Goal: Information Seeking & Learning: Learn about a topic

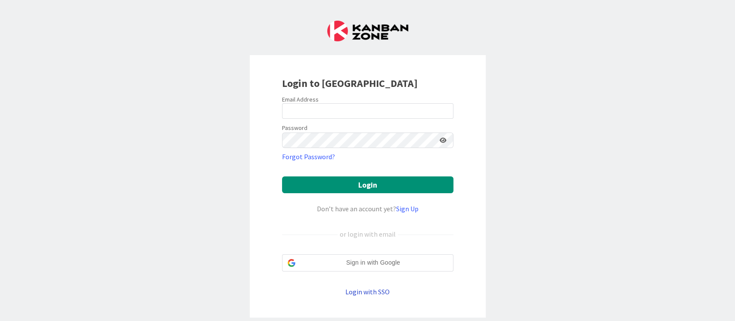
click at [378, 290] on link "Login with SSO" at bounding box center [368, 292] width 44 height 9
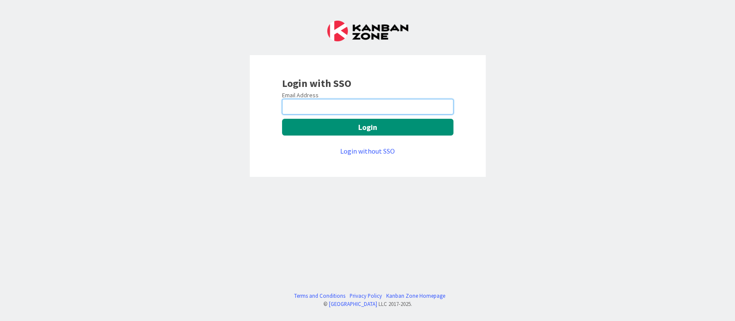
drag, startPoint x: 368, startPoint y: 106, endPoint x: 370, endPoint y: 114, distance: 7.4
click at [368, 106] on input "email" at bounding box center [367, 107] width 171 height 16
type input "[PERSON_NAME][EMAIL_ADDRESS][DOMAIN_NAME]"
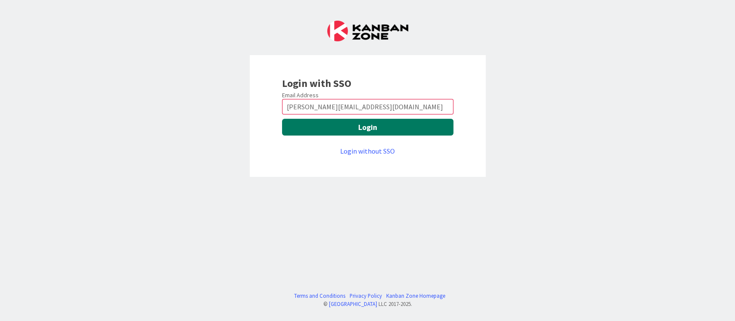
click at [376, 128] on button "Login" at bounding box center [367, 127] width 171 height 17
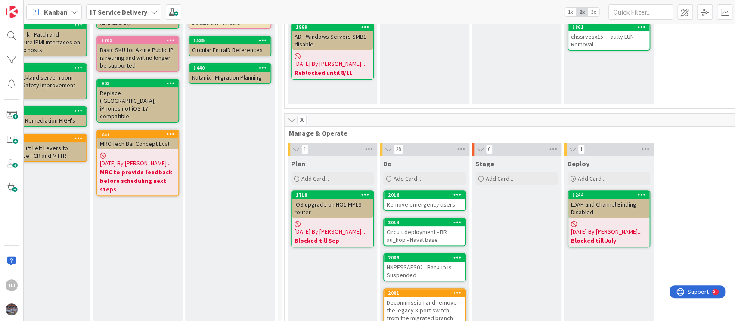
scroll to position [115, 214]
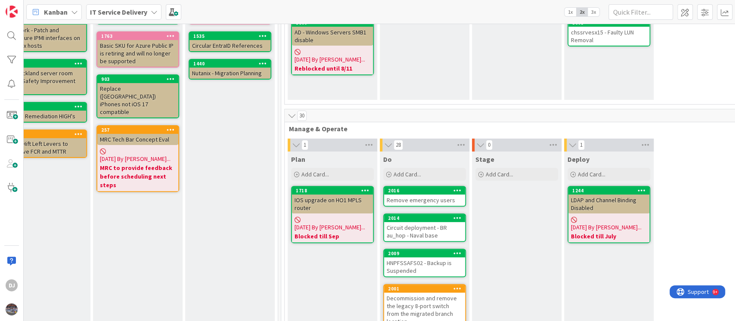
click at [426, 201] on div "Remove emergency users" at bounding box center [424, 200] width 81 height 11
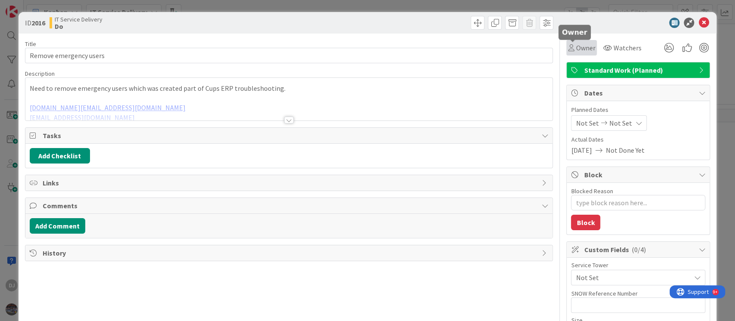
click at [576, 50] on span "Owner" at bounding box center [585, 48] width 19 height 10
type textarea "x"
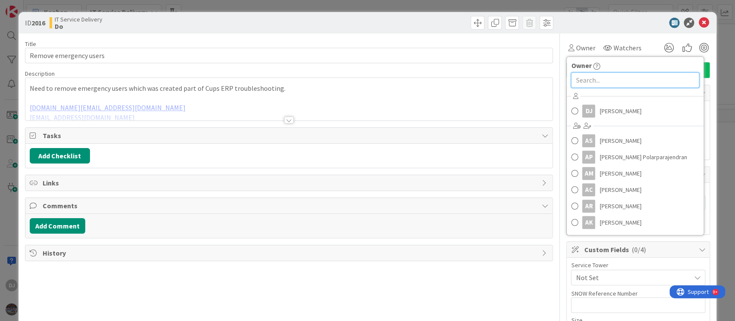
click at [617, 80] on input "text" at bounding box center [635, 80] width 128 height 16
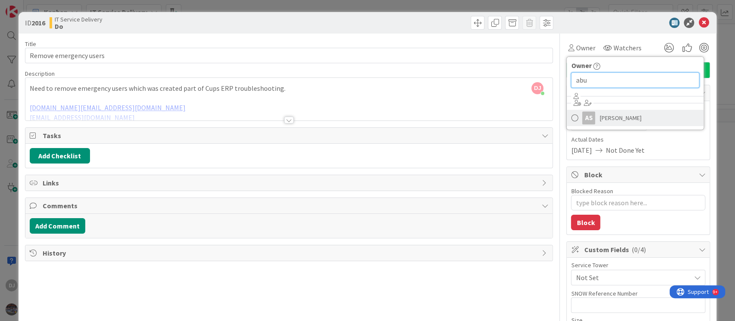
type input "abu"
click at [571, 118] on span at bounding box center [574, 118] width 7 height 13
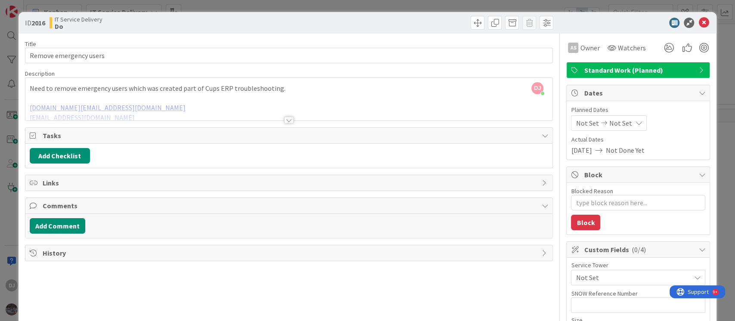
click at [701, 19] on div at bounding box center [634, 23] width 153 height 10
click at [699, 22] on icon at bounding box center [704, 23] width 10 height 10
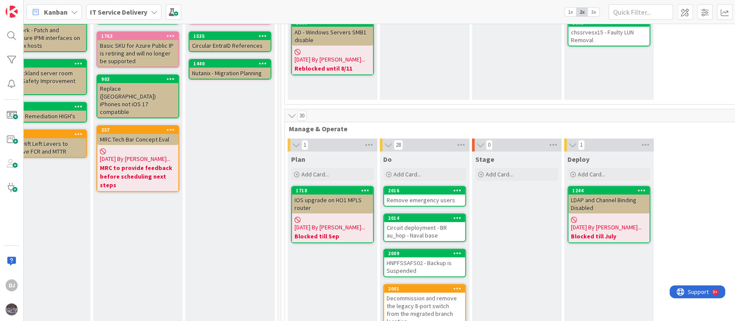
click at [448, 234] on div "Circuit deployment - BR au_hop - Naval base" at bounding box center [424, 231] width 81 height 19
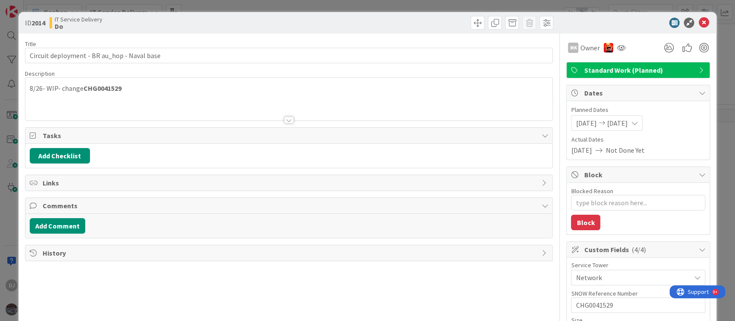
click at [512, 12] on div "ID 2014 IT Service Delivery Do" at bounding box center [368, 23] width 699 height 22
click at [508, 6] on div "ID 2014 IT Service Delivery Do Title 43 / 128 Circuit deployment - BR au_hop - …" at bounding box center [367, 160] width 735 height 321
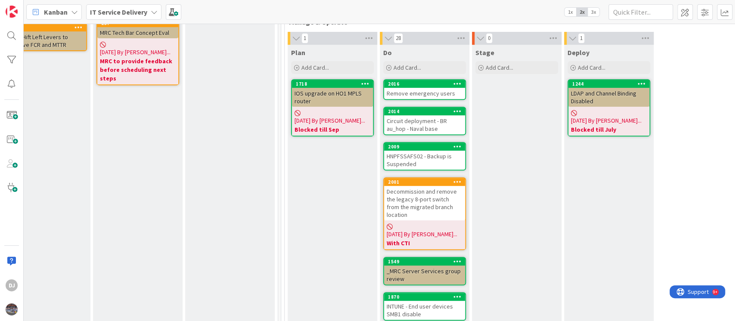
scroll to position [230, 214]
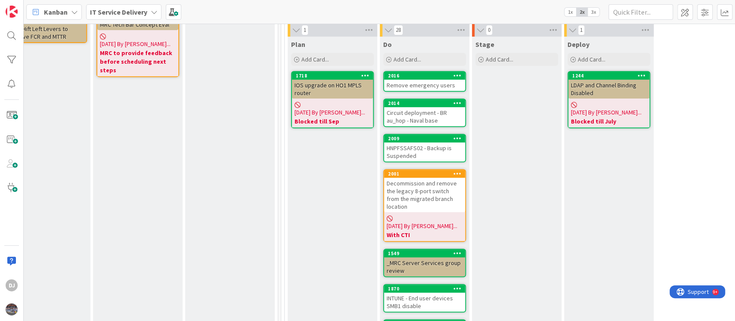
click at [456, 123] on div "Circuit deployment - BR au_hop - Naval base" at bounding box center [424, 116] width 81 height 19
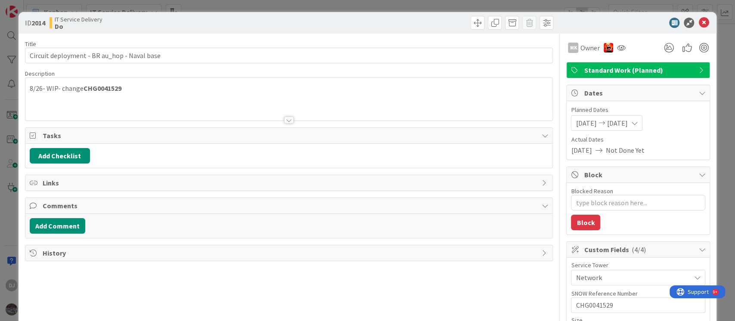
click at [722, 177] on div "ID 2014 IT Service Delivery Do Title 43 / 128 Circuit deployment - BR au_hop - …" at bounding box center [367, 160] width 735 height 321
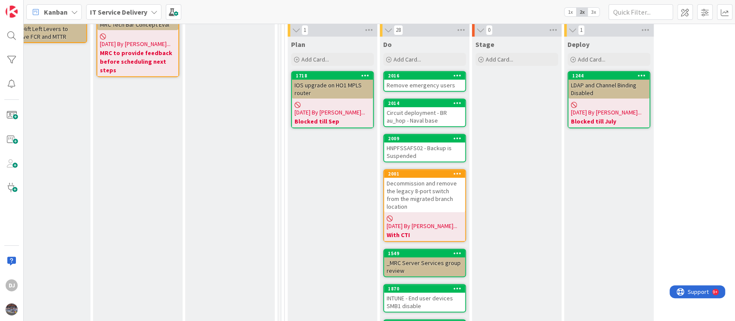
click at [459, 158] on div "HNPFSSAFS02 - Backup is Suspended" at bounding box center [424, 152] width 81 height 19
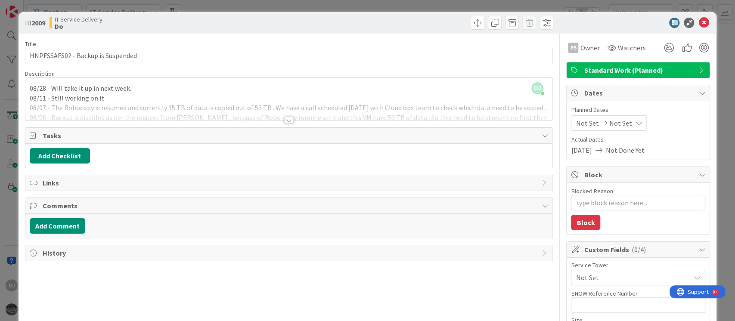
click at [368, 2] on div "ID 2009 IT Service Delivery Do Title 33 / 128 HNPFSSAFS02 - Backup is Suspended…" at bounding box center [367, 160] width 735 height 321
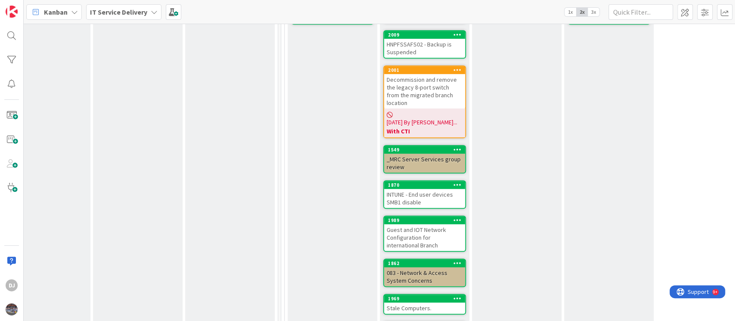
scroll to position [345, 214]
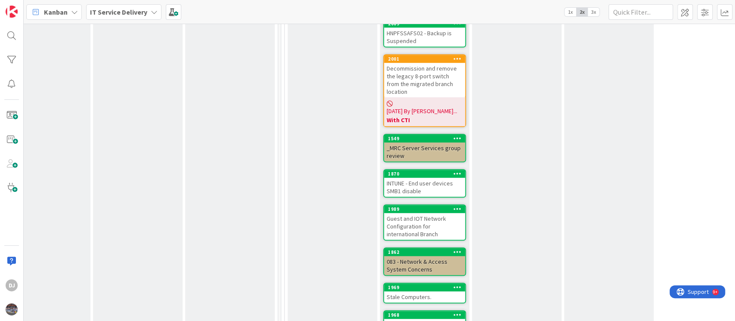
click at [424, 143] on div "_MRC Server Services group review" at bounding box center [424, 152] width 81 height 19
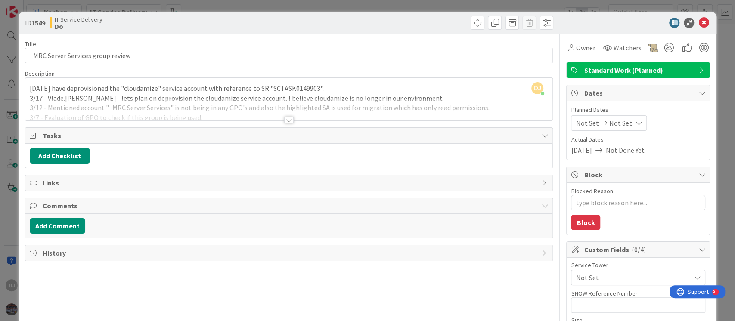
click at [333, 246] on div "History" at bounding box center [289, 254] width 528 height 16
type textarea "x"
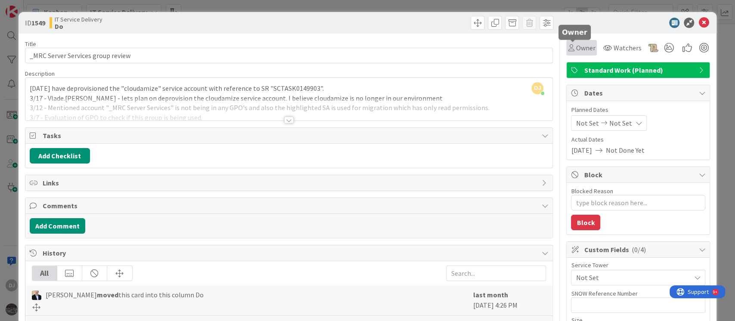
click at [576, 53] on span "Owner" at bounding box center [585, 48] width 19 height 10
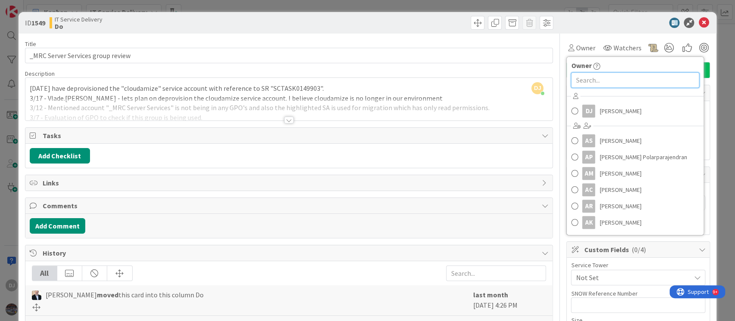
click at [592, 79] on input "text" at bounding box center [635, 80] width 128 height 16
type input "va"
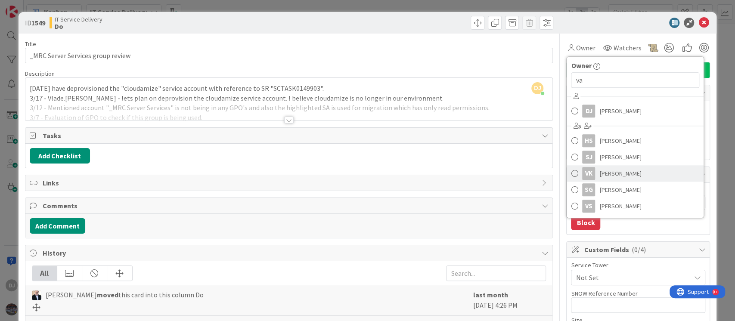
click at [613, 170] on span "[PERSON_NAME]" at bounding box center [621, 173] width 42 height 13
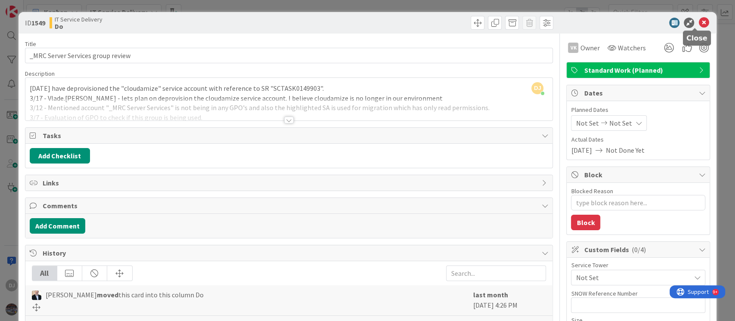
click at [699, 22] on icon at bounding box center [704, 23] width 10 height 10
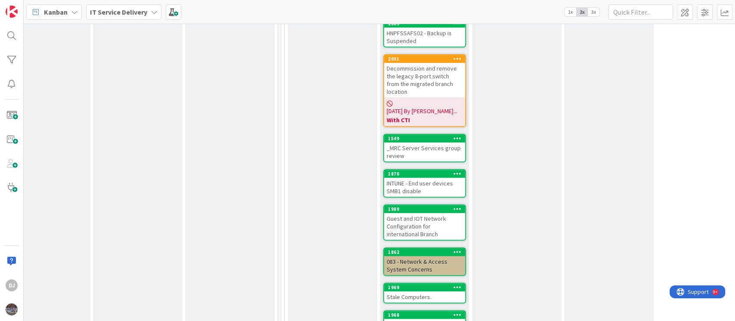
click at [439, 178] on div "INTUNE - End user devices SMB1 disable" at bounding box center [424, 187] width 81 height 19
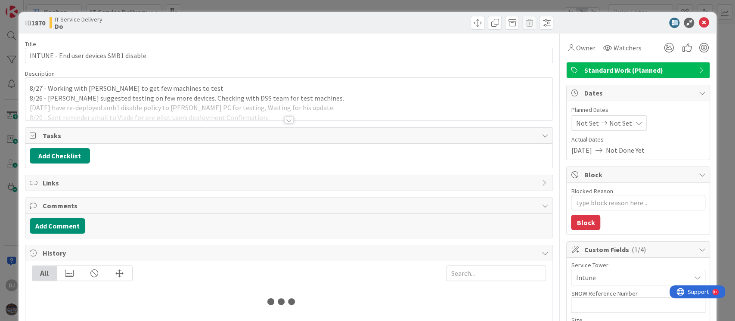
type textarea "x"
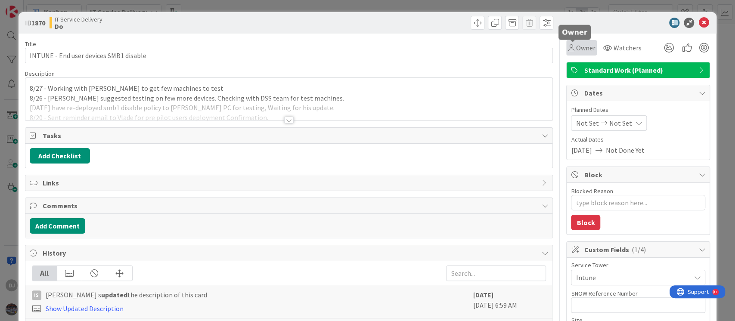
click at [568, 52] on div "Owner" at bounding box center [581, 48] width 27 height 10
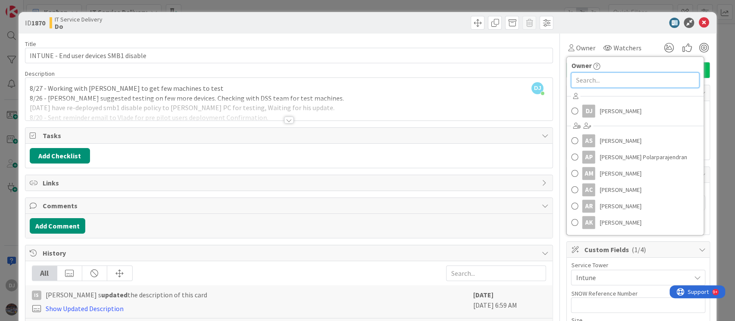
click at [577, 85] on input "text" at bounding box center [635, 80] width 128 height 16
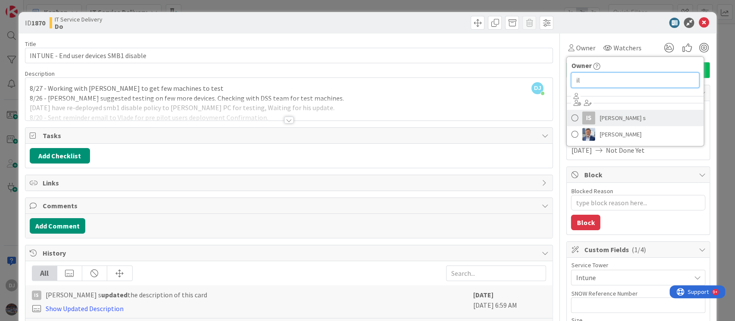
type input "il"
click at [571, 119] on link "Is [PERSON_NAME] s" at bounding box center [635, 118] width 137 height 16
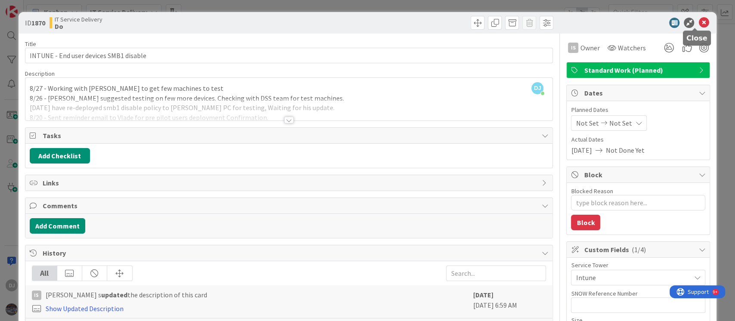
click at [699, 21] on icon at bounding box center [704, 23] width 10 height 10
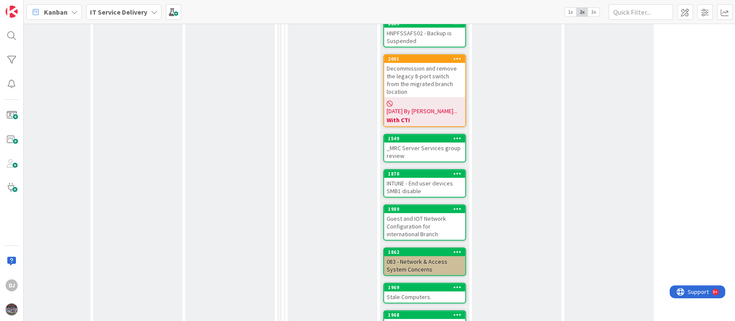
click at [442, 213] on div "Guest and IOT Network Configuration for international Branch" at bounding box center [424, 226] width 81 height 27
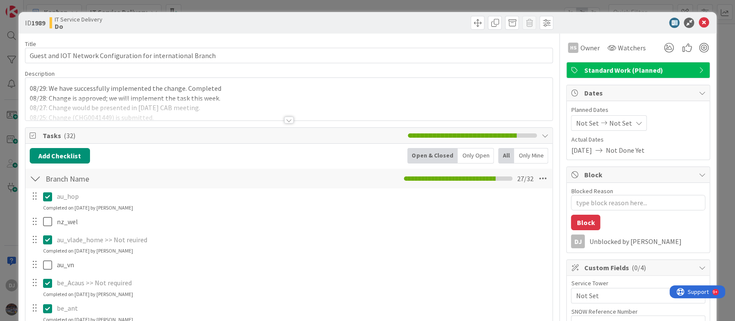
click at [539, 5] on div "ID 1989 IT Service Delivery Do Title 60 / 128 Guest and IOT Network Configurati…" at bounding box center [367, 160] width 735 height 321
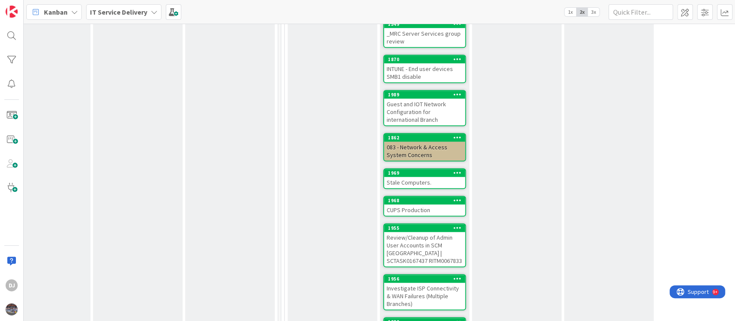
scroll to position [517, 214]
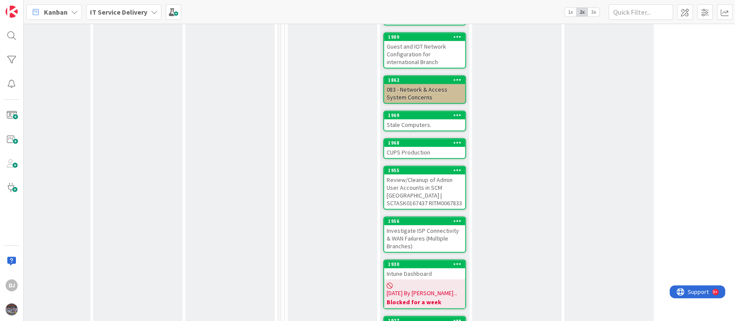
click at [455, 84] on div "083 - Network & Access System Concerns" at bounding box center [424, 93] width 81 height 19
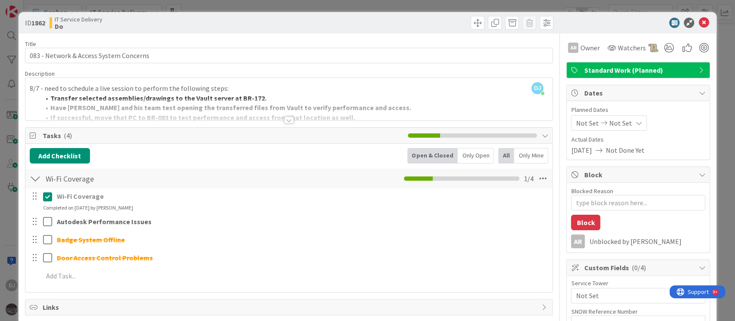
click at [573, 0] on div "ID 1862 IT Service Delivery Do Title 39 / 128 083 - Network & Access System Con…" at bounding box center [367, 160] width 735 height 321
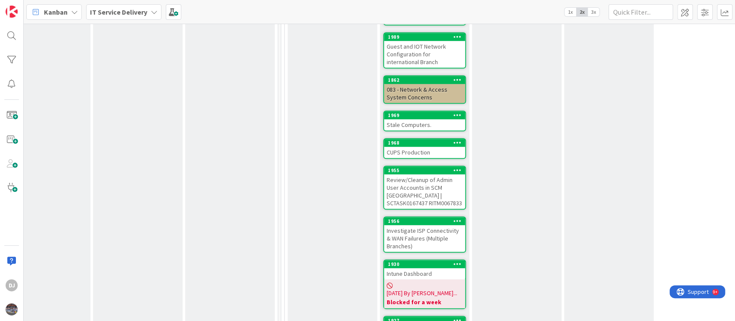
click at [451, 147] on div "CUPS Production" at bounding box center [424, 152] width 81 height 11
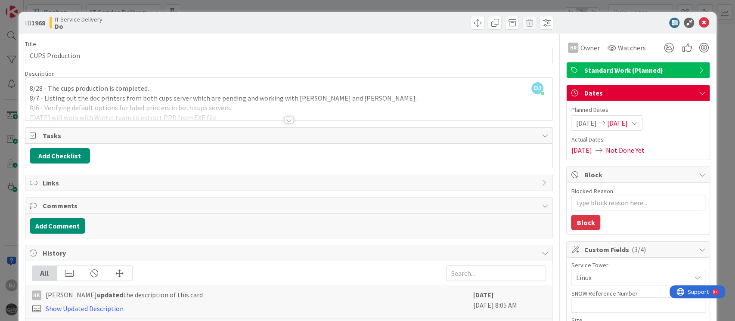
click at [560, 3] on div "ID 1968 IT Service Delivery Do Title 15 / 128 CUPS Production Description DJ [P…" at bounding box center [367, 160] width 735 height 321
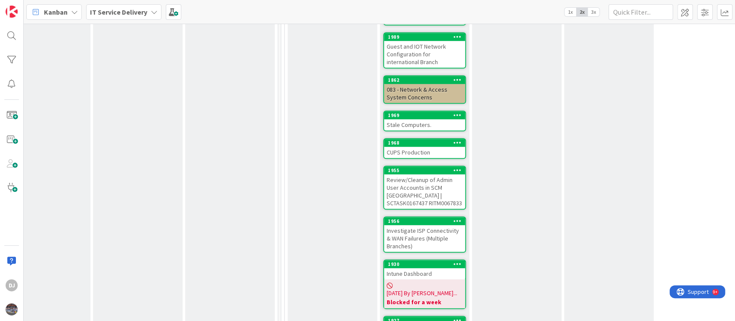
click at [452, 119] on div "Stale Computers." at bounding box center [424, 124] width 81 height 11
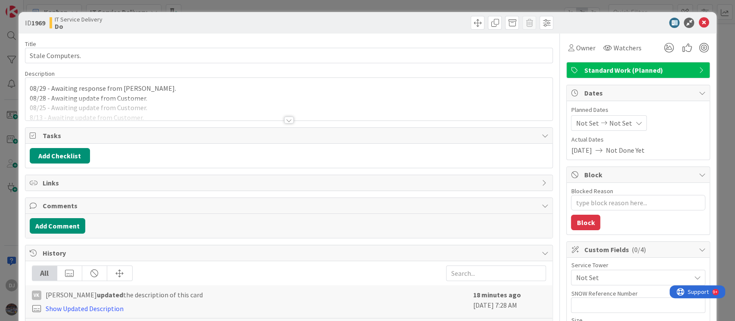
type textarea "x"
click at [576, 45] on span "Owner" at bounding box center [585, 48] width 19 height 10
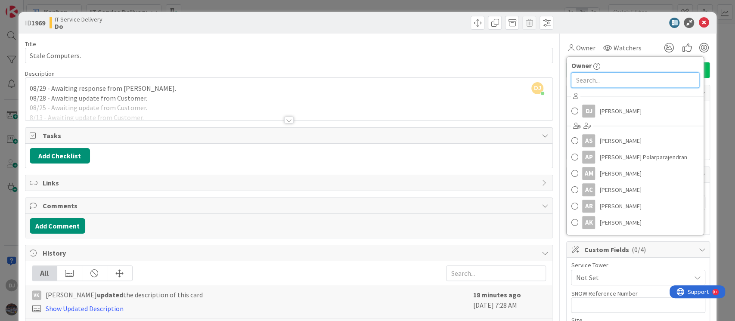
click at [581, 78] on input "text" at bounding box center [635, 80] width 128 height 16
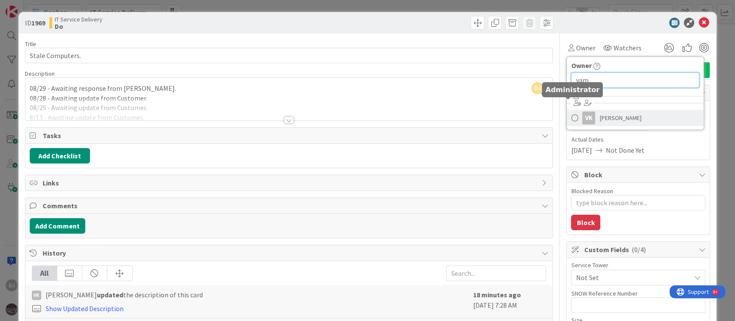
type input "vam"
click at [571, 119] on span at bounding box center [574, 118] width 7 height 13
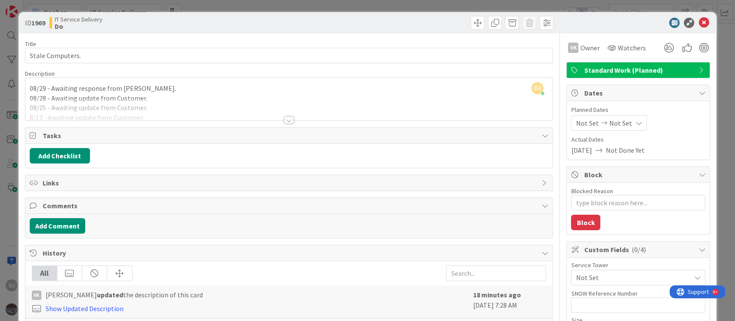
click at [559, 3] on div "ID 1969 IT Service Delivery Do Title 16 / 128 Stale Computers. Description DJ […" at bounding box center [367, 160] width 735 height 321
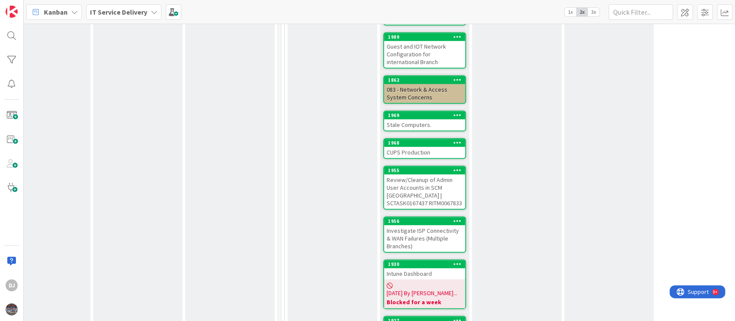
click at [448, 182] on div "Review/Cleanup of Admin User Accounts in SCM [GEOGRAPHIC_DATA] | SCTASK0167437 …" at bounding box center [424, 191] width 81 height 34
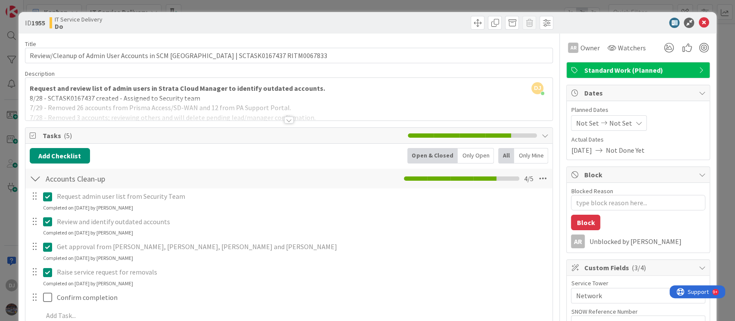
click at [559, 5] on div "ID 1955 IT Service Delivery Do Title 86 / 128 Review/Cleanup of Admin User Acco…" at bounding box center [367, 160] width 735 height 321
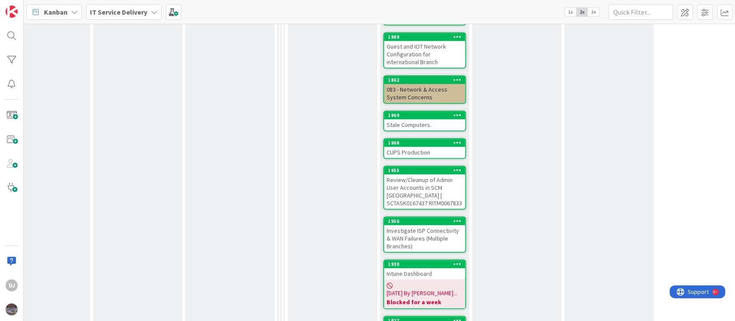
click at [452, 225] on div "Investigate ISP Connectivity & WAN Failures (Multiple Branches)" at bounding box center [424, 238] width 81 height 27
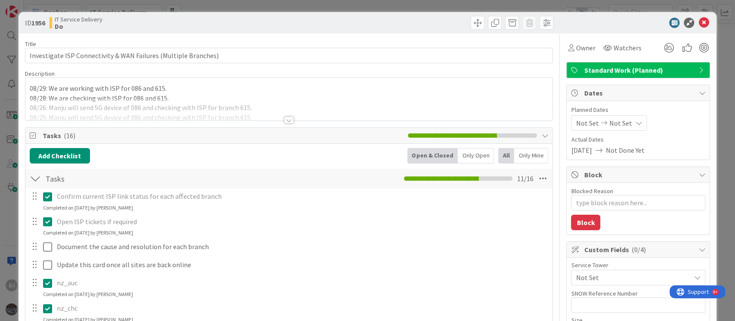
type textarea "x"
click at [576, 49] on span "Owner" at bounding box center [585, 48] width 19 height 10
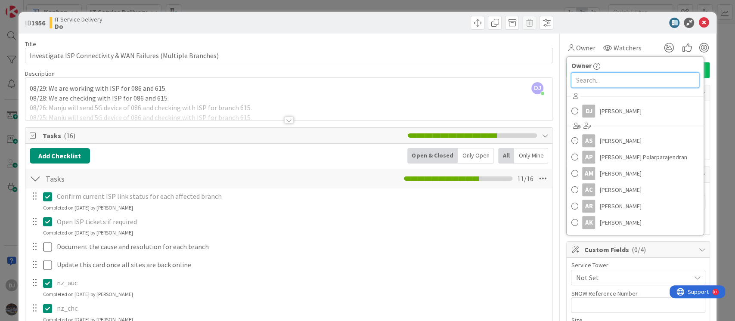
click at [573, 82] on input "text" at bounding box center [635, 80] width 128 height 16
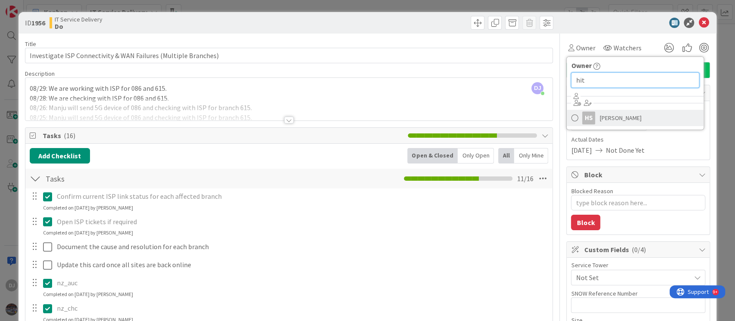
type input "hit"
click at [601, 119] on span "[PERSON_NAME]" at bounding box center [621, 118] width 42 height 13
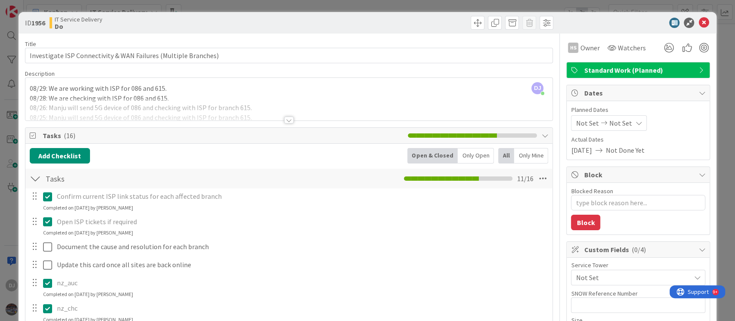
click at [525, 3] on div "ID 1956 IT Service Delivery Do Title 63 / 128 Investigate ISP Connectivity & WA…" at bounding box center [367, 160] width 735 height 321
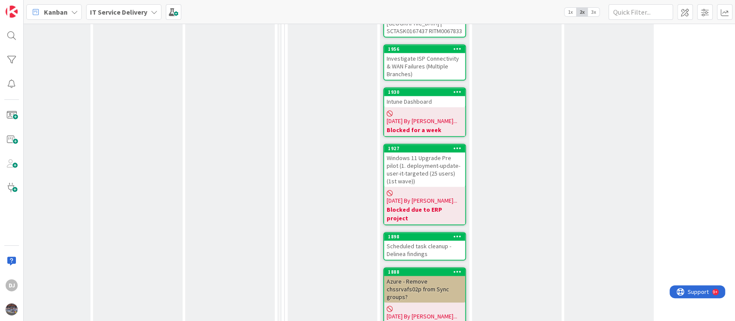
click at [450, 241] on div "Scheduled task cleanup - Delinea findings" at bounding box center [424, 250] width 81 height 19
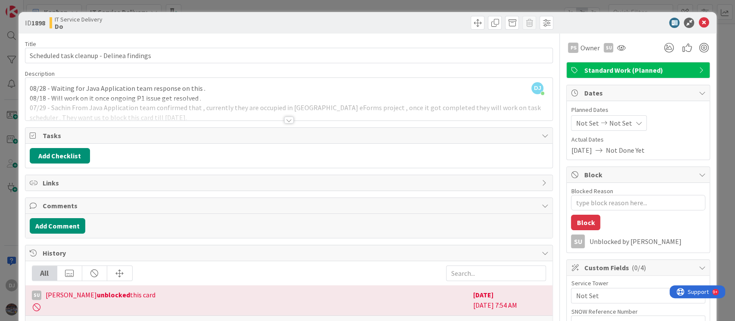
click at [557, 2] on div "ID 1898 IT Service Delivery Do Title 41 / 128 Scheduled task cleanup - Delinea …" at bounding box center [367, 160] width 735 height 321
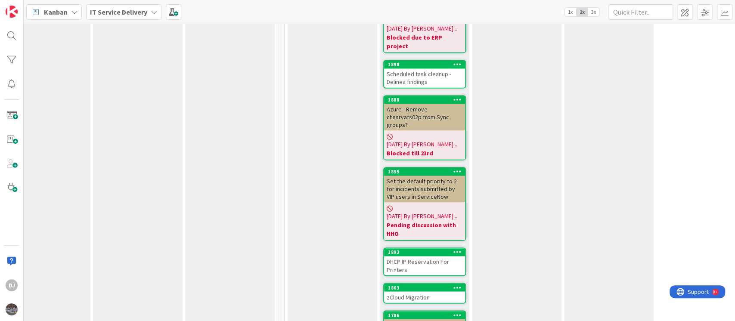
click at [447, 256] on div "DHCP IP Reservation For Printers" at bounding box center [424, 265] width 81 height 19
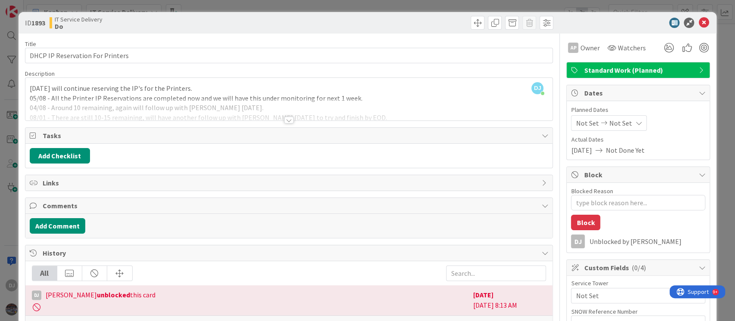
click at [460, 3] on div "ID 1893 IT Service Delivery Do Title 32 / 128 DHCP IP Reservation For Printers …" at bounding box center [367, 160] width 735 height 321
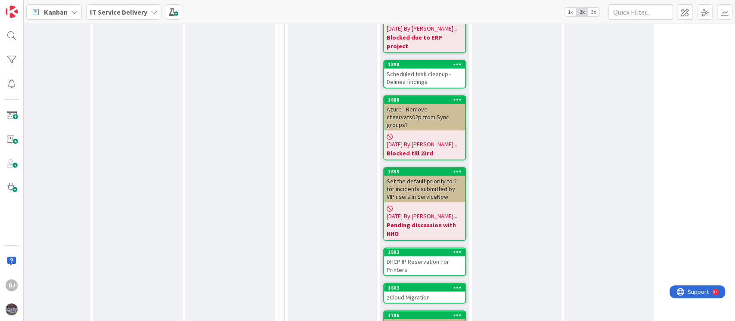
click at [419, 292] on div "zCloud Migration" at bounding box center [424, 297] width 81 height 11
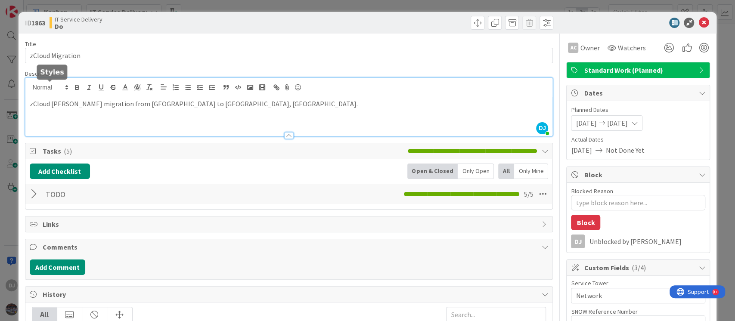
click at [29, 86] on div "DJ [PERSON_NAME] just joined zCloud [PERSON_NAME] migration from [GEOGRAPHIC_DA…" at bounding box center [289, 107] width 528 height 58
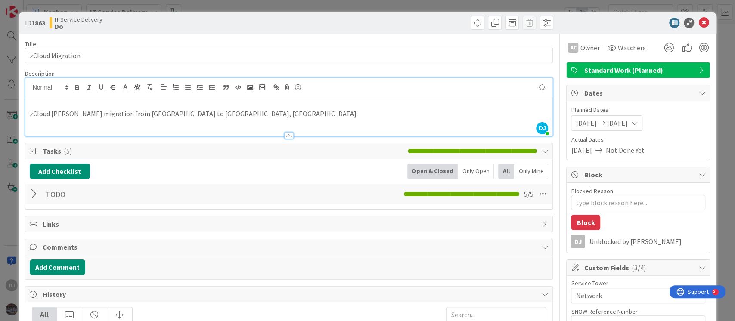
type textarea "x"
click at [386, 6] on div "ID 1863 IT Service Delivery Do Title 16 / 128 zCloud Migration Description DJ […" at bounding box center [367, 160] width 735 height 321
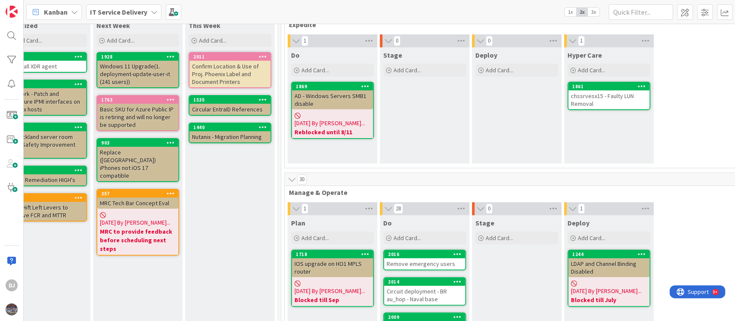
scroll to position [0, 214]
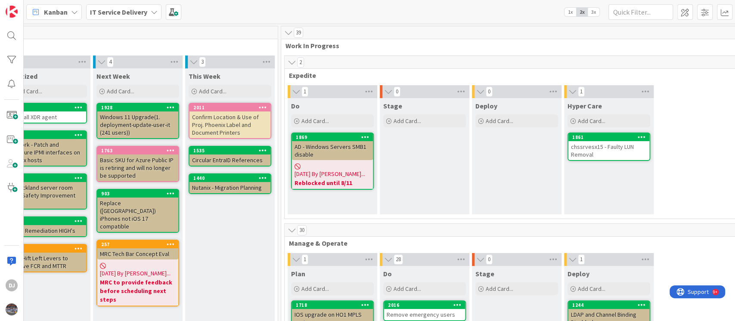
click at [462, 170] on div "Stage Add Card..." at bounding box center [425, 156] width 90 height 116
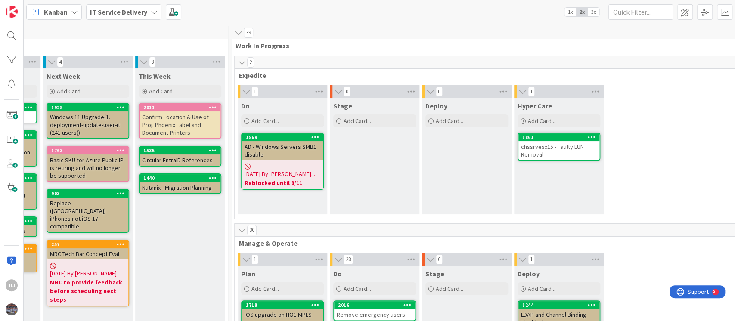
scroll to position [0, 265]
click at [277, 143] on div "AD - Windows Servers SMB1 disable" at bounding box center [281, 150] width 81 height 19
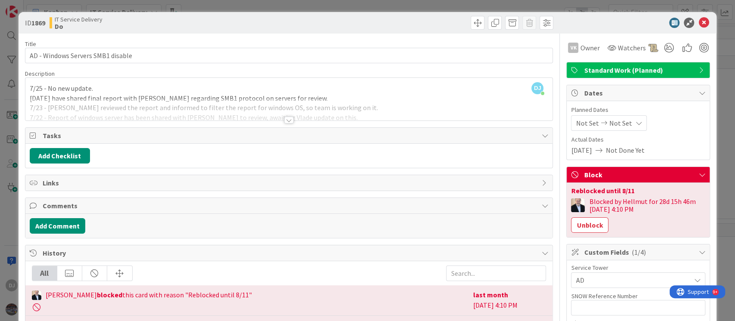
click at [292, 114] on div at bounding box center [289, 110] width 528 height 22
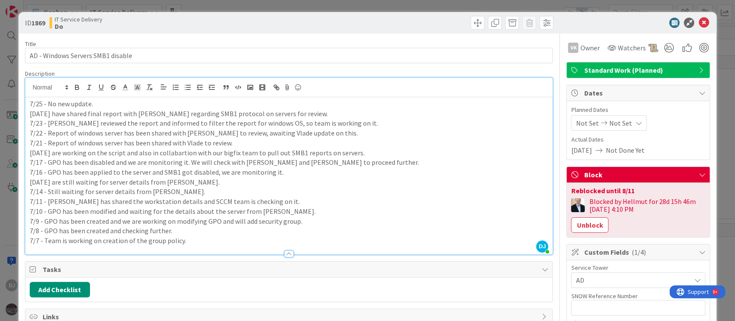
click at [424, 3] on div "ID 1869 IT Service Delivery Do Title 33 / [DATE] - Windows Servers SMB1 disable…" at bounding box center [367, 160] width 735 height 321
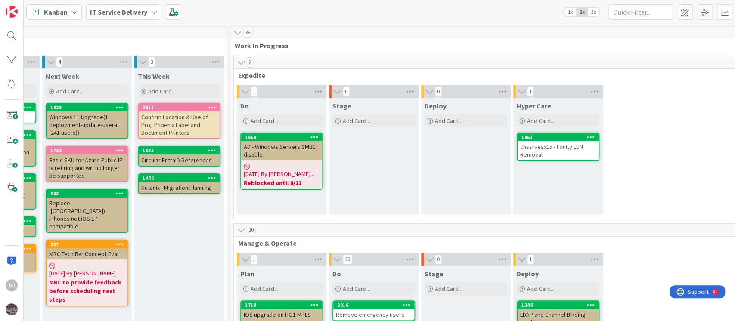
click at [551, 154] on div "chssrvesx15 - Faulty LUN Removal" at bounding box center [558, 150] width 81 height 19
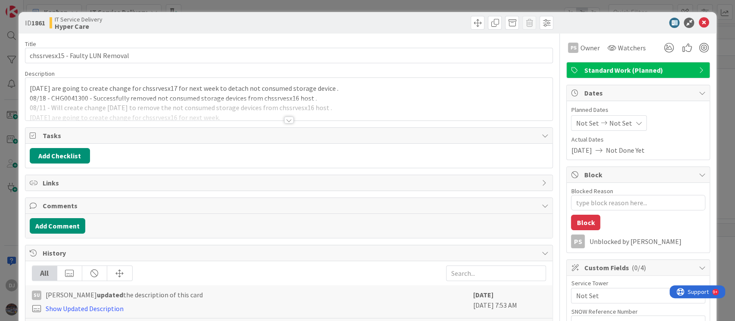
click at [326, 101] on div at bounding box center [289, 110] width 528 height 22
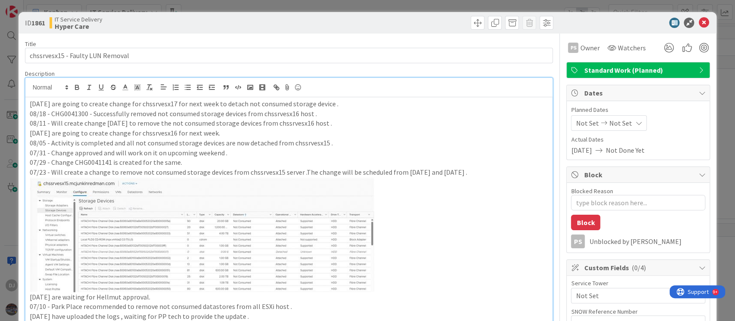
click at [392, 2] on div "ID 1861 IT Service Delivery Hyper Care Title 32 / 128 chssrvesx15 - Faulty LUN …" at bounding box center [367, 160] width 735 height 321
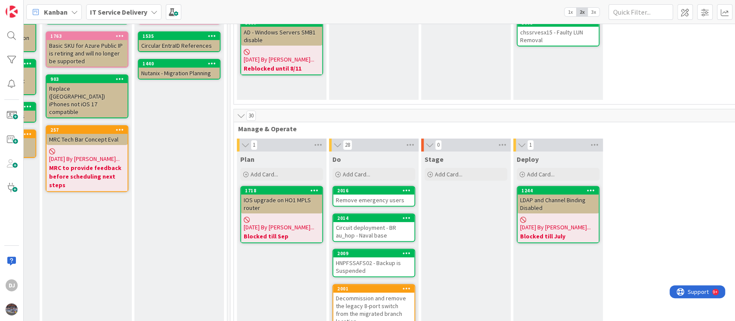
scroll to position [172, 265]
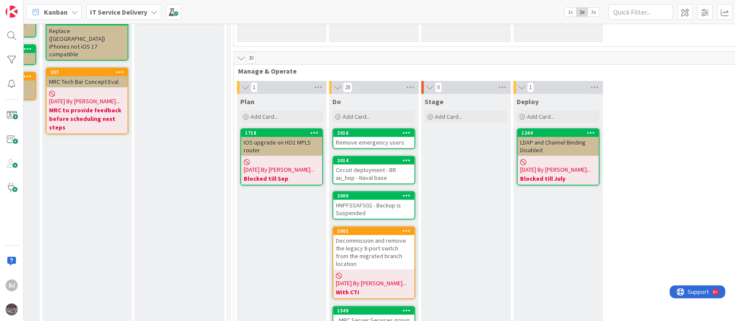
click at [359, 142] on div "Remove emergency users" at bounding box center [373, 142] width 81 height 11
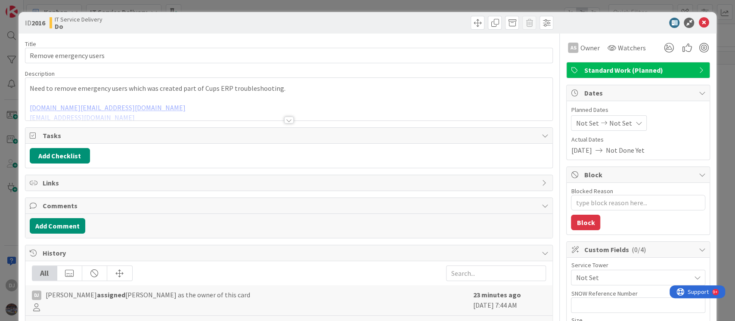
click at [332, 112] on div at bounding box center [289, 110] width 528 height 22
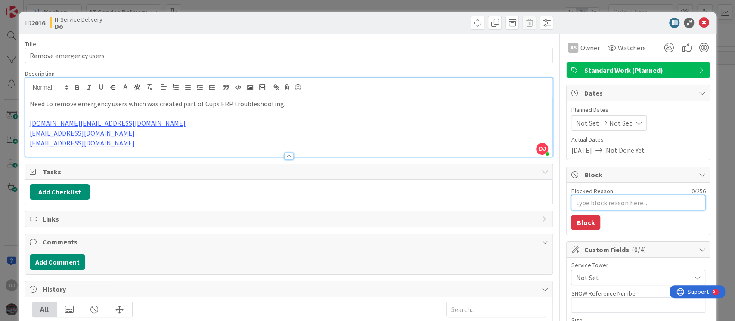
click at [571, 202] on textarea "Blocked Reason" at bounding box center [638, 203] width 134 height 16
type textarea "x"
type textarea "B"
type textarea "x"
type textarea "Bl"
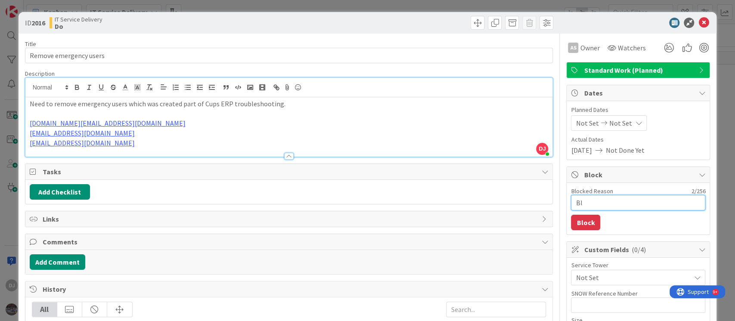
type textarea "x"
type textarea "Blo"
type textarea "x"
type textarea "Bloc"
type textarea "x"
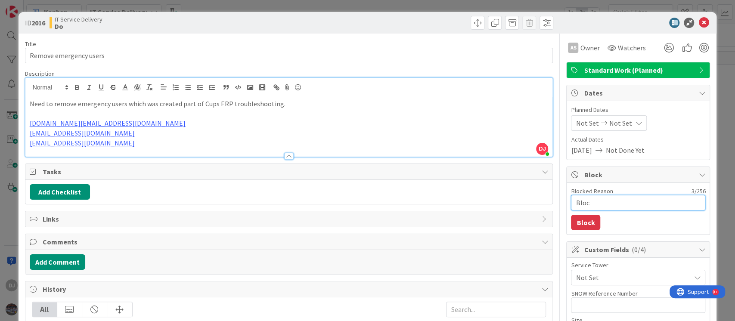
type textarea "Block"
type textarea "x"
type textarea "Blocke"
type textarea "x"
type textarea "Blocked"
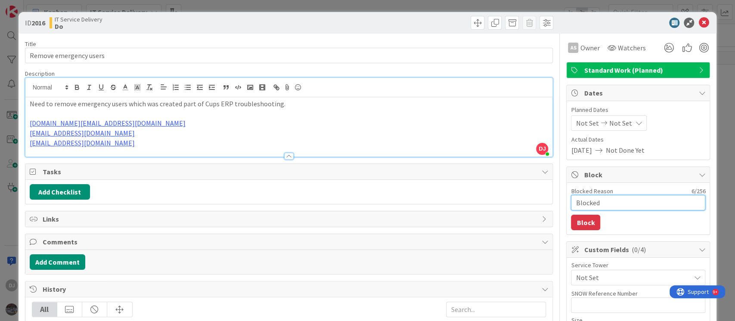
type textarea "x"
type textarea "Blocked"
type textarea "x"
type textarea "Blocked t"
type textarea "x"
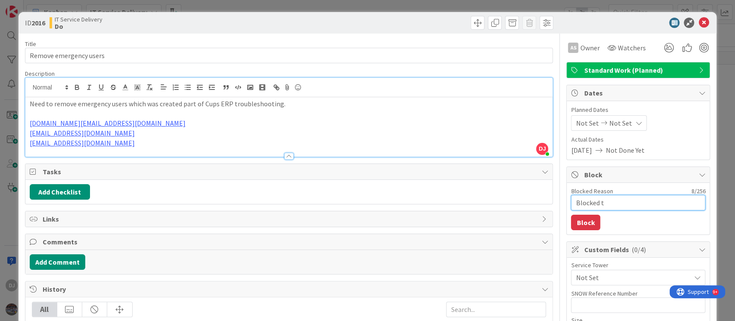
type textarea "Blocked ti"
type textarea "x"
type textarea "Blocked til"
type textarea "x"
type textarea "Blocked till"
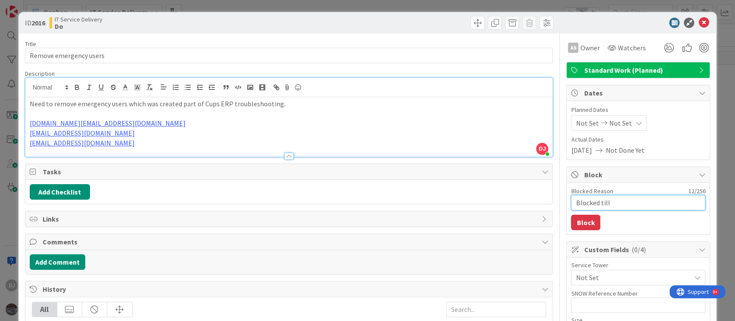
type textarea "x"
type textarea "Blocked till"
type textarea "x"
type textarea "Blocked till 0"
type textarea "x"
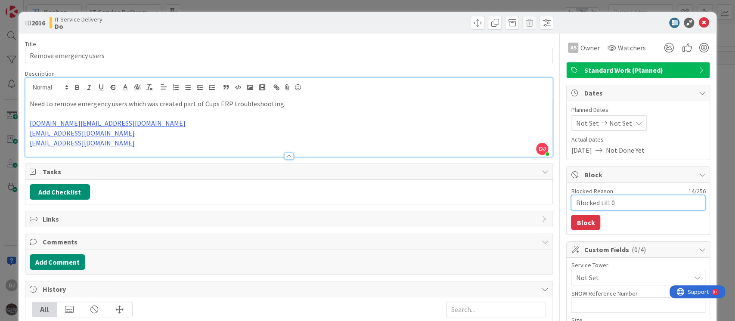
type textarea "Blocked till 03"
type textarea "x"
type textarea "Blocked till 03"
type textarea "x"
type textarea "Blocked till 03 S"
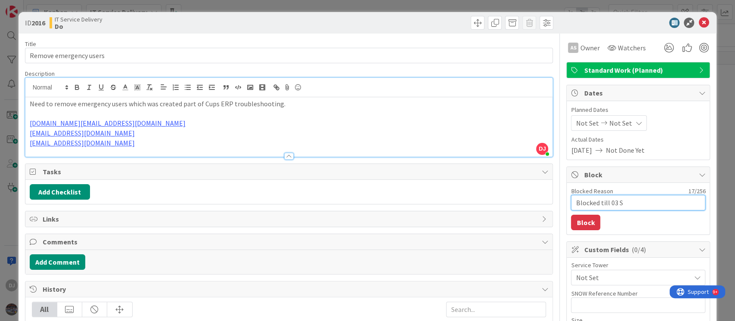
type textarea "x"
type textarea "Blocked till 03 Se"
type textarea "x"
type textarea "Blocked till [DATE]"
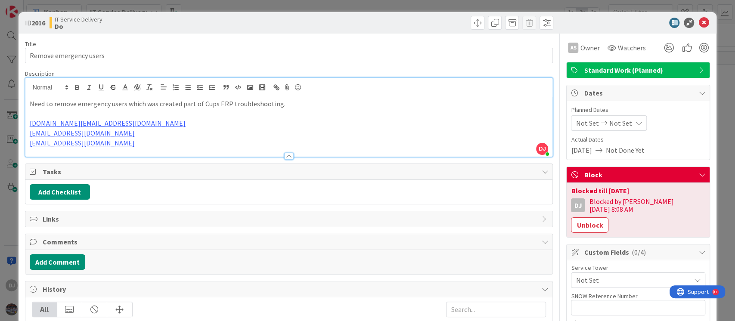
click at [430, 2] on div "ID 2016 IT Service Delivery Do Title 22 / 128 Remove emergency users Descriptio…" at bounding box center [367, 160] width 735 height 321
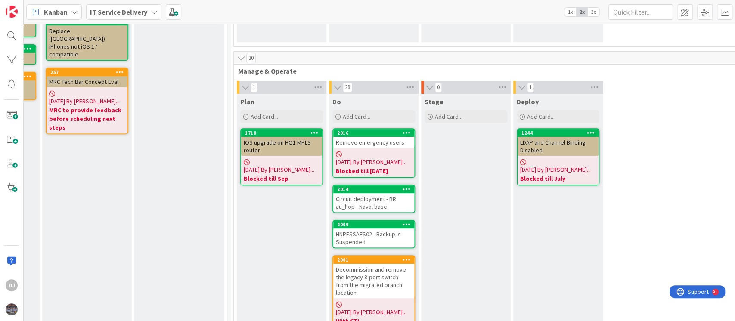
click at [382, 193] on div "Circuit deployment - BR au_hop - Naval base" at bounding box center [373, 202] width 81 height 19
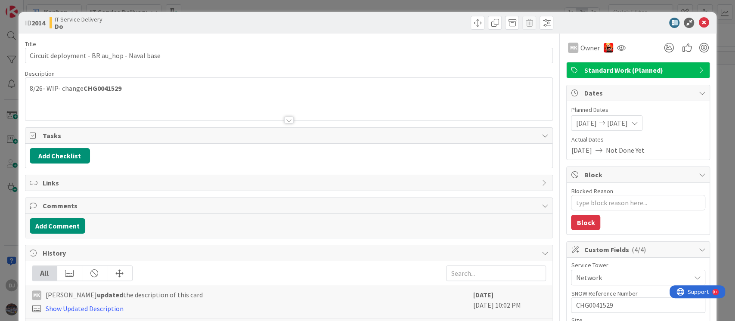
click at [458, 4] on div "ID 2014 IT Service Delivery Do Title 43 / 128 Circuit deployment - BR au_hop - …" at bounding box center [367, 160] width 735 height 321
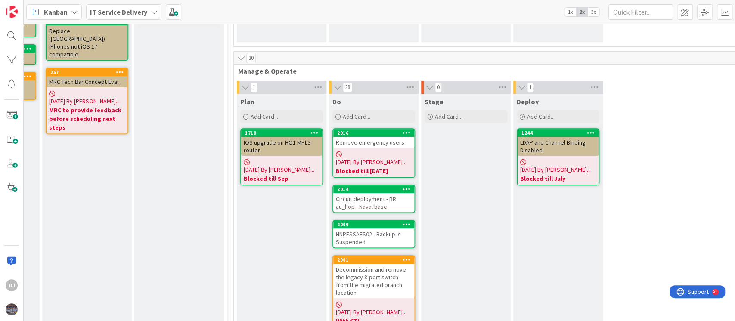
click at [409, 145] on div "Remove emergency users" at bounding box center [373, 142] width 81 height 11
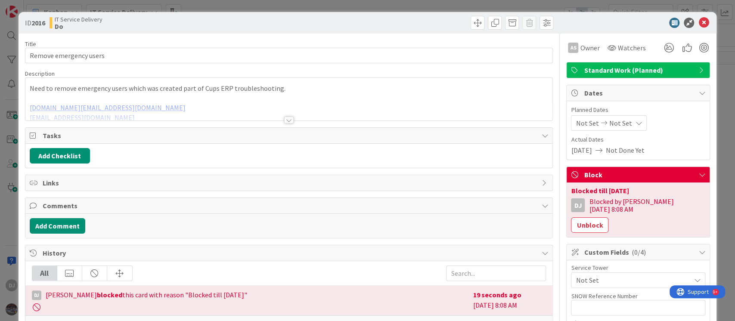
click at [233, 115] on div at bounding box center [289, 110] width 528 height 22
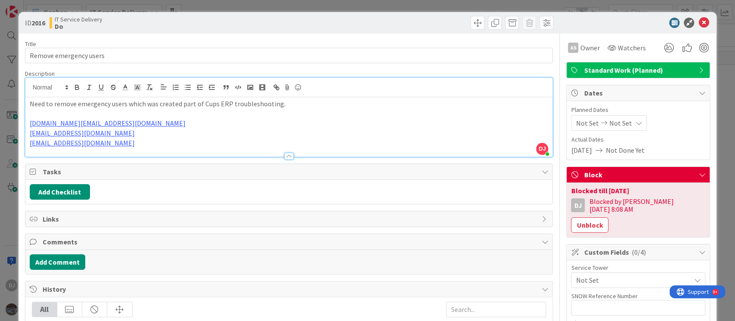
click at [282, 5] on div "ID 2016 IT Service Delivery Do Title 22 / 128 Remove emergency users Descriptio…" at bounding box center [367, 160] width 735 height 321
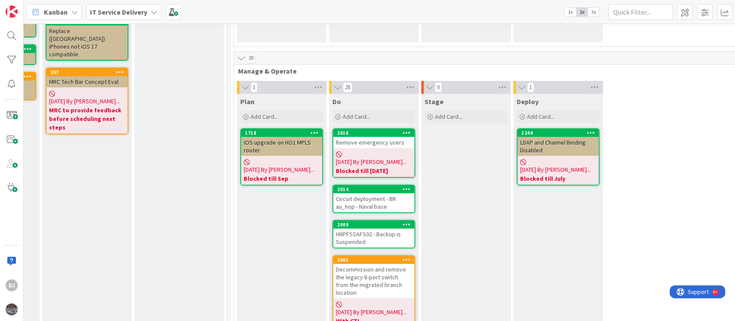
click at [389, 198] on div "Circuit deployment - BR au_hop - Naval base" at bounding box center [373, 202] width 81 height 19
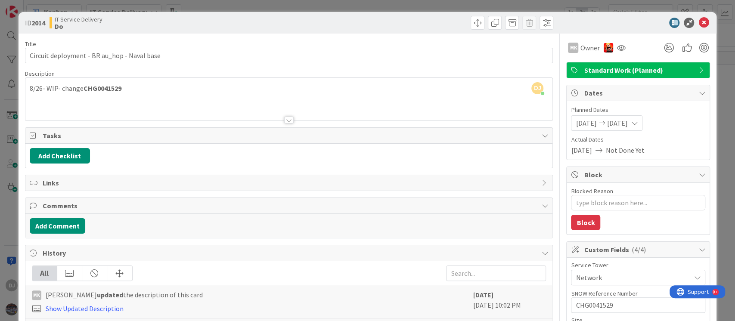
click at [345, 9] on div "ID 2014 IT Service Delivery Do Title 43 / 128 Circuit deployment - BR au_hop - …" at bounding box center [367, 160] width 735 height 321
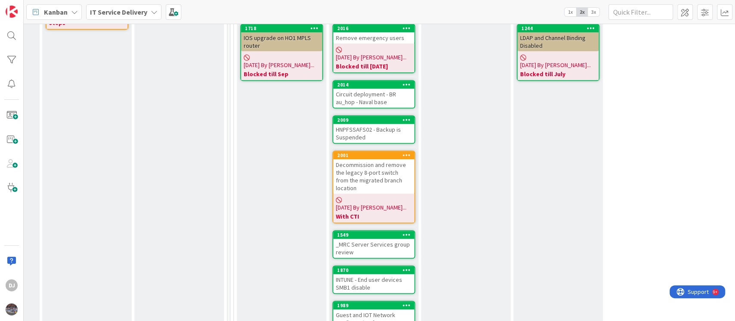
scroll to position [287, 265]
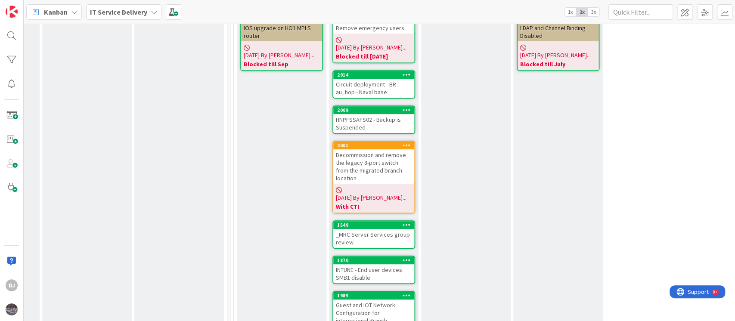
click at [371, 121] on div "HNPFSSAFS02 - Backup is Suspended" at bounding box center [373, 123] width 81 height 19
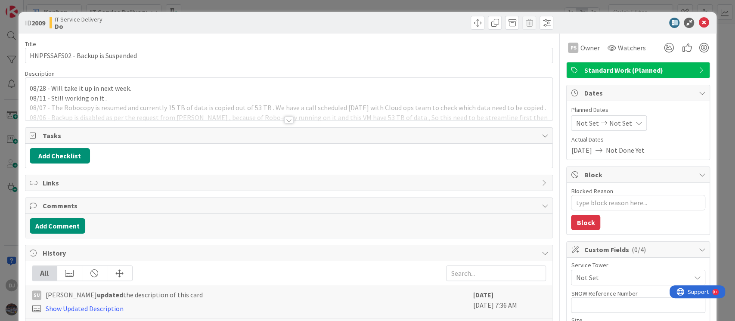
click at [341, 109] on div at bounding box center [289, 110] width 528 height 22
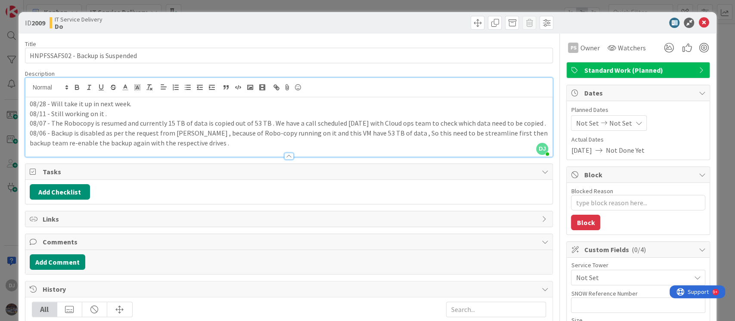
click at [255, 6] on div "ID 2009 IT Service Delivery Do Title 33 / 128 HNPFSSAFS02 - Backup is Suspended…" at bounding box center [367, 160] width 735 height 321
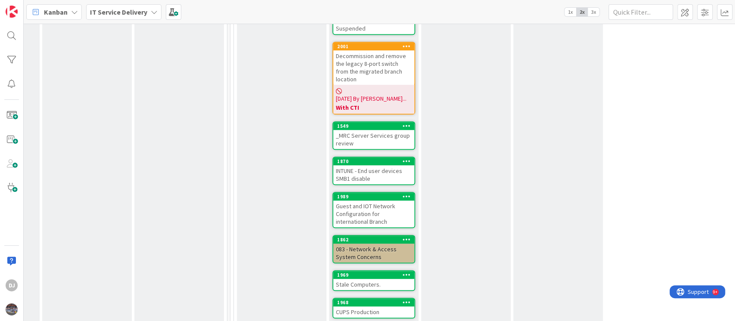
scroll to position [402, 265]
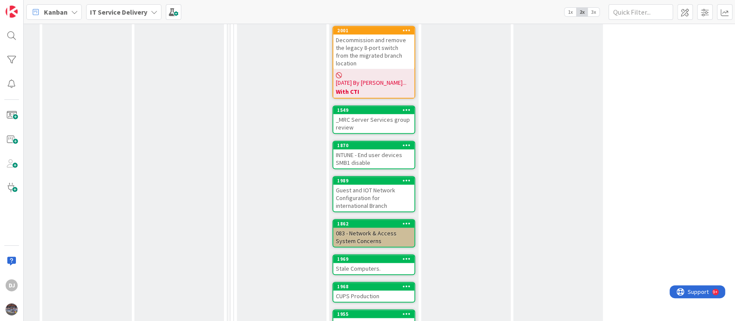
click at [380, 114] on div "_MRC Server Services group review" at bounding box center [373, 123] width 81 height 19
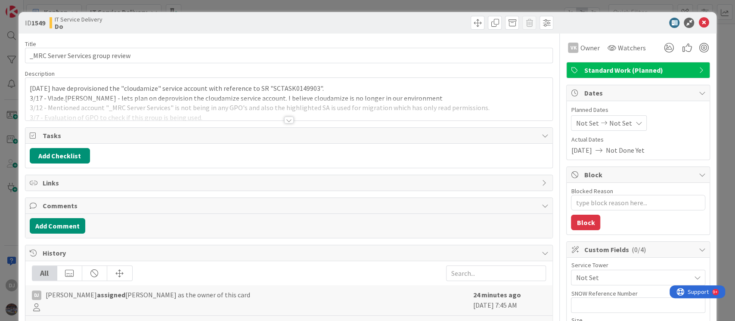
click at [380, 106] on div at bounding box center [289, 110] width 528 height 22
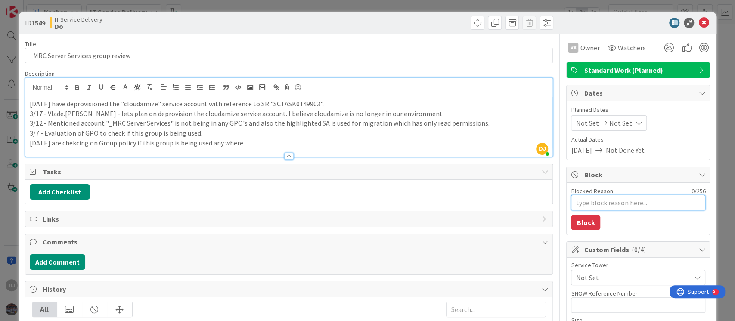
click at [582, 207] on textarea "Blocked Reason" at bounding box center [638, 203] width 134 height 16
type textarea "x"
type textarea "B"
type textarea "x"
type textarea "Bl"
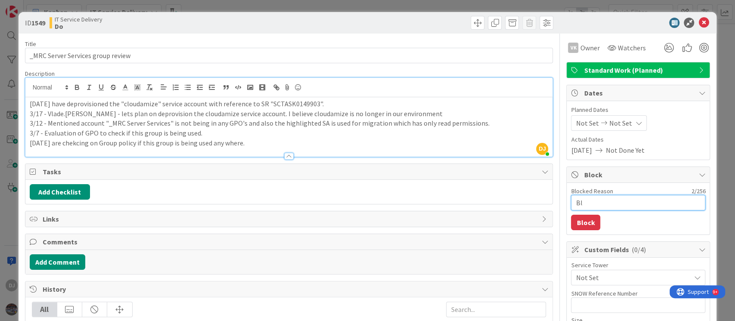
type textarea "x"
type textarea "Blc"
type textarea "x"
type textarea "Bl"
type textarea "x"
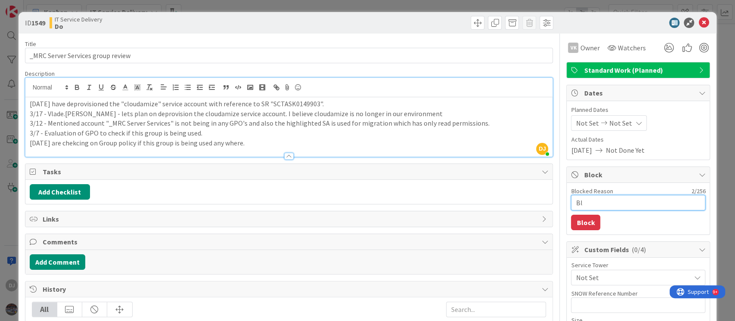
type textarea "B"
type textarea "x"
type textarea "Bl"
type textarea "x"
type textarea "Blo"
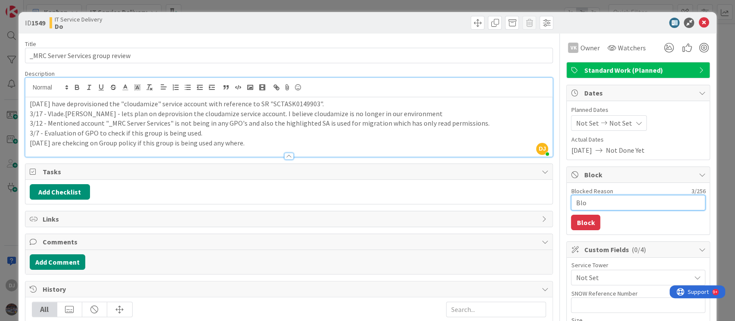
type textarea "x"
type textarea "Bloc"
type textarea "x"
type textarea "Block"
type textarea "x"
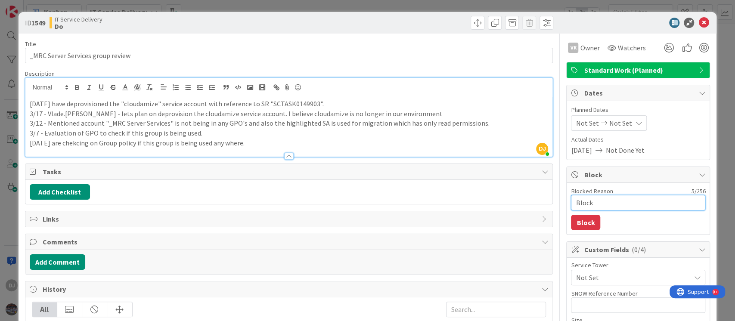
type textarea "Blocke"
type textarea "x"
type textarea "Blocked"
type textarea "x"
type textarea "Blocked"
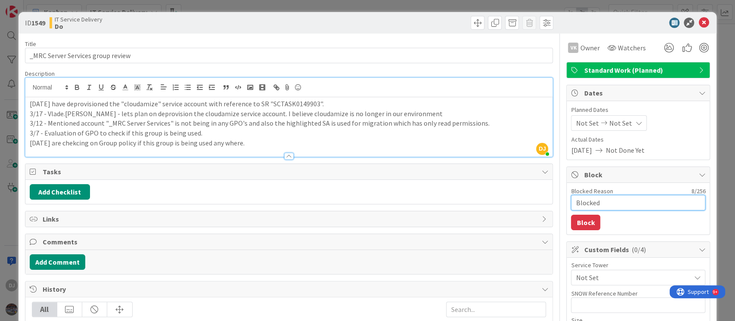
type textarea "x"
type textarea "Blocked f"
type textarea "x"
type textarea "Blocked fo"
type textarea "x"
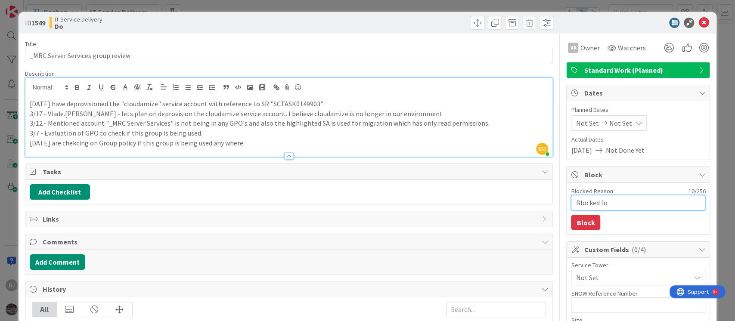
type textarea "Blocked for"
type textarea "x"
type textarea "Blocked for"
type textarea "x"
type textarea "Blocked for n"
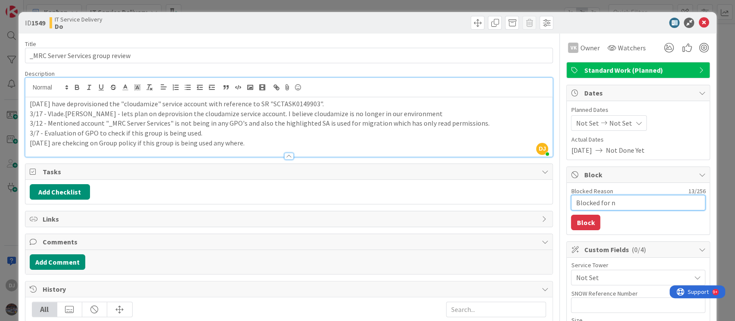
type textarea "x"
type textarea "Blocked for ne"
type textarea "x"
type textarea "Blocked for nex"
type textarea "x"
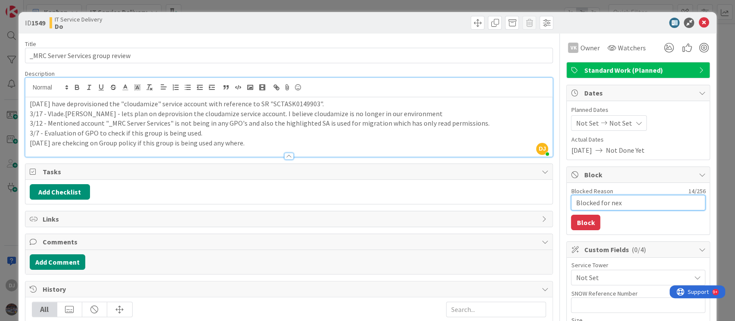
type textarea "Blocked for next"
type textarea "x"
type textarea "Blocked for next"
type textarea "x"
type textarea "Blocked for next w"
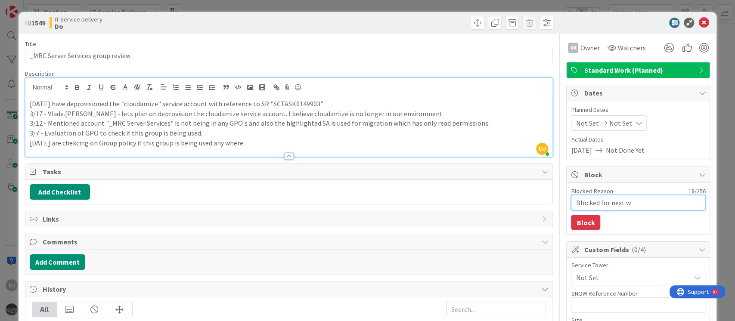
type textarea "x"
type textarea "Blocked for next we"
type textarea "x"
type textarea "Blocked for next wee"
type textarea "x"
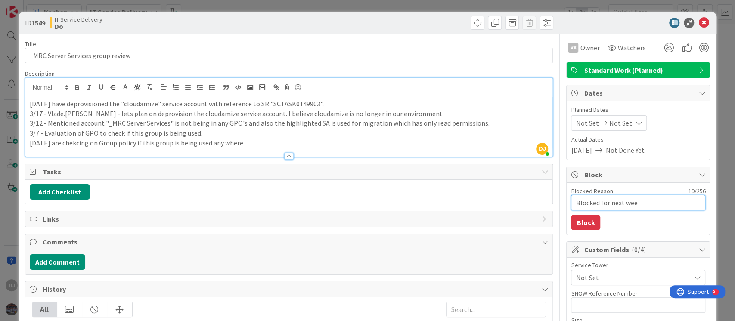
type textarea "Blocked for next week"
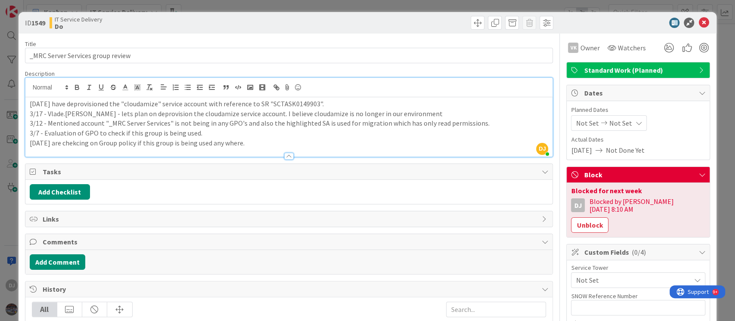
click at [424, 8] on div "ID 1549 IT Service Delivery Do Title 33 / 128 _MRC Server Services group review…" at bounding box center [367, 160] width 735 height 321
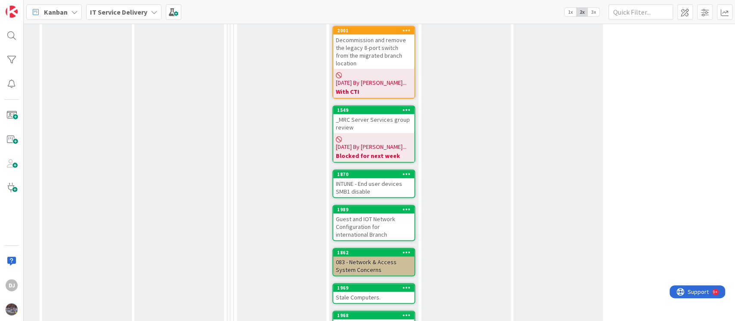
click at [384, 178] on div "INTUNE - End user devices SMB1 disable" at bounding box center [373, 187] width 81 height 19
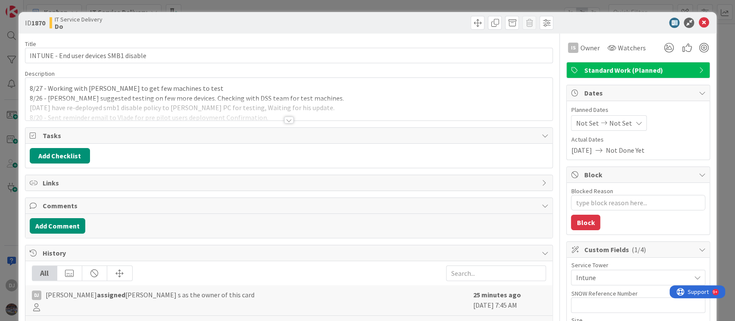
click at [379, 101] on div at bounding box center [289, 110] width 528 height 22
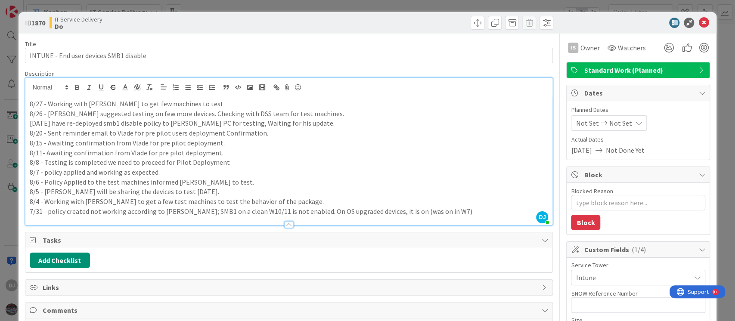
click at [339, 8] on div "ID 1870 IT Service Delivery Do Title 38 / 128 INTUNE - End user devices SMB1 di…" at bounding box center [367, 160] width 735 height 321
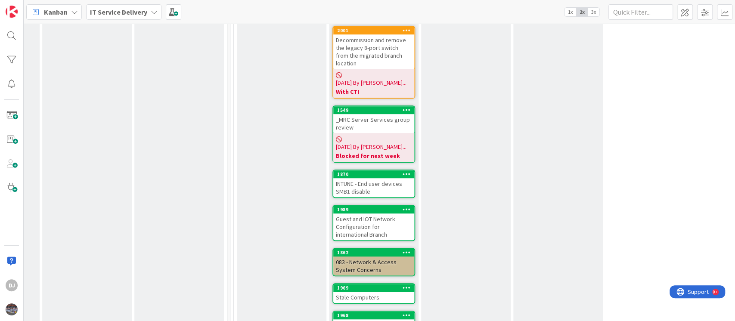
click at [399, 214] on div "Guest and IOT Network Configuration for international Branch" at bounding box center [373, 227] width 81 height 27
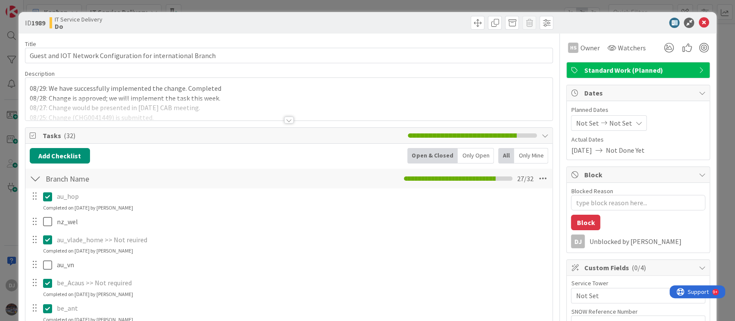
click at [352, 108] on div at bounding box center [289, 110] width 528 height 22
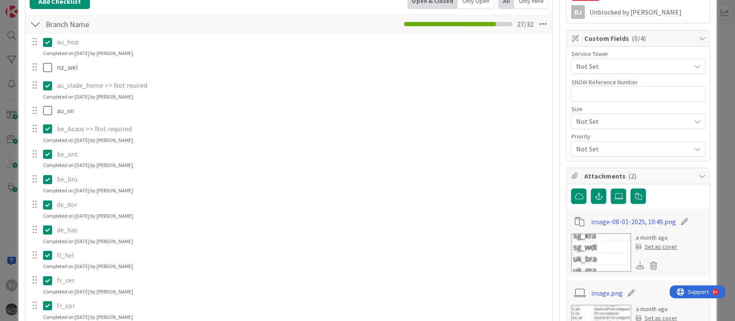
scroll to position [172, 0]
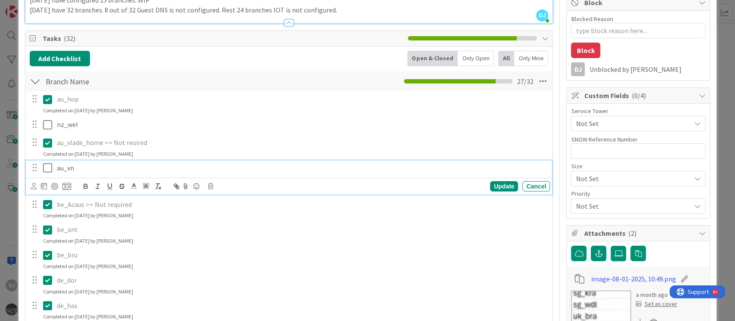
drag, startPoint x: 43, startPoint y: 164, endPoint x: 55, endPoint y: 139, distance: 27.2
click at [43, 164] on icon at bounding box center [49, 168] width 13 height 10
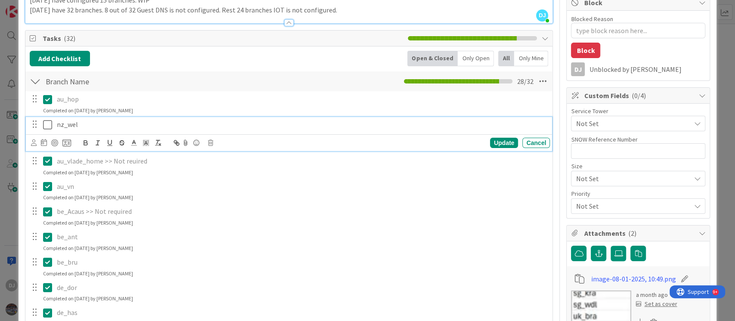
drag, startPoint x: 51, startPoint y: 125, endPoint x: 152, endPoint y: 171, distance: 110.9
click at [51, 125] on icon at bounding box center [49, 125] width 13 height 10
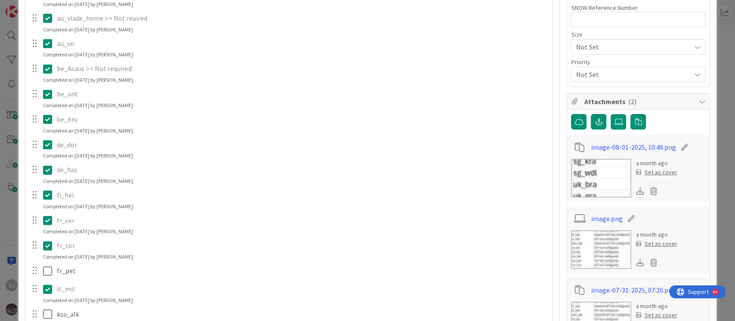
scroll to position [345, 0]
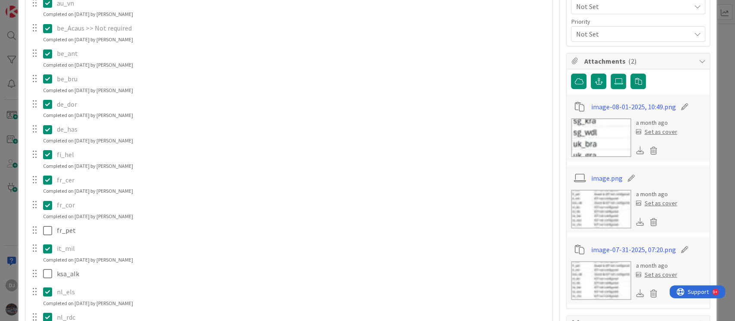
click at [40, 231] on div at bounding box center [34, 230] width 11 height 13
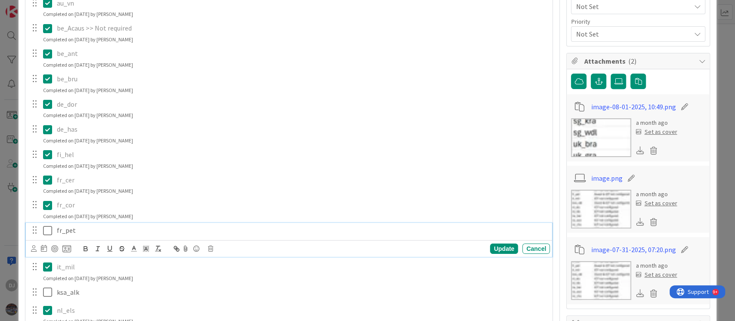
click at [47, 232] on icon at bounding box center [49, 231] width 13 height 10
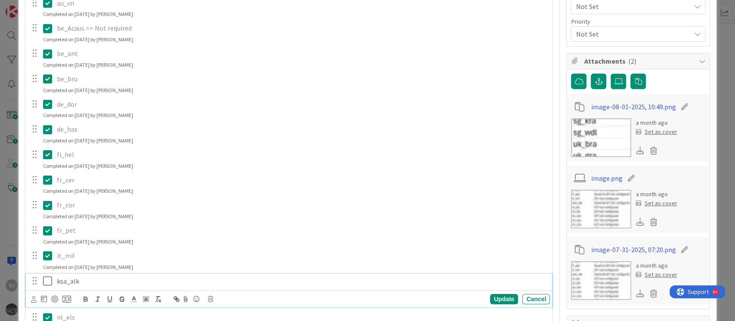
click at [48, 277] on icon at bounding box center [49, 281] width 13 height 10
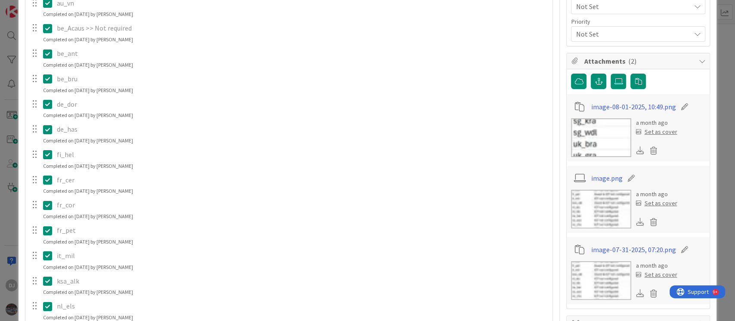
scroll to position [0, 0]
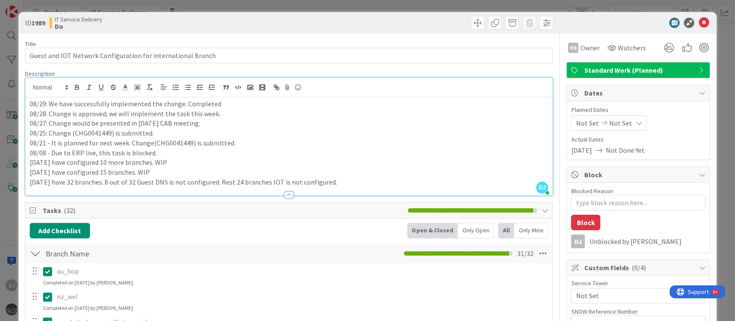
drag, startPoint x: 291, startPoint y: 2, endPoint x: 335, endPoint y: 92, distance: 100.4
click at [290, 2] on div "ID 1989 IT Service Delivery Do Title 60 / 128 Guest and IOT Network Configurati…" at bounding box center [367, 160] width 735 height 321
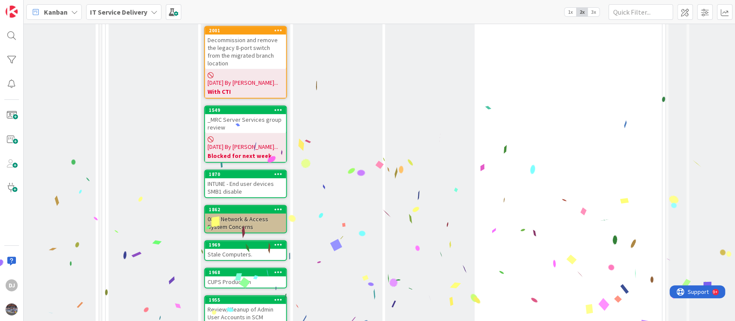
scroll to position [402, 382]
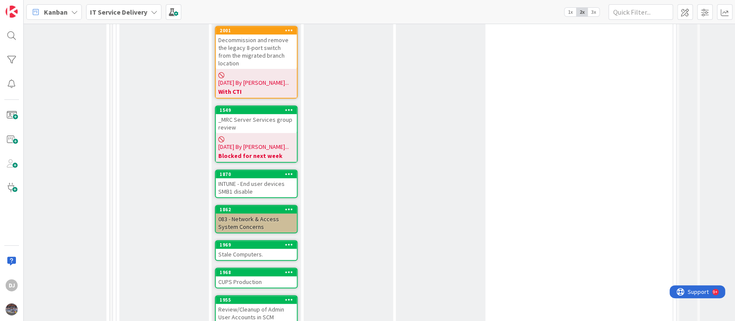
click at [269, 214] on div "083 - Network & Access System Concerns" at bounding box center [256, 223] width 81 height 19
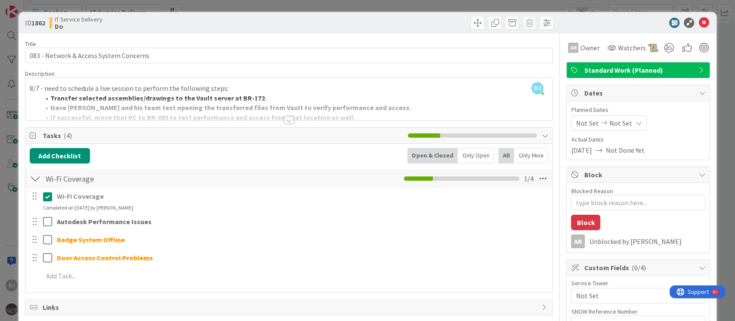
click at [330, 107] on div at bounding box center [289, 110] width 528 height 22
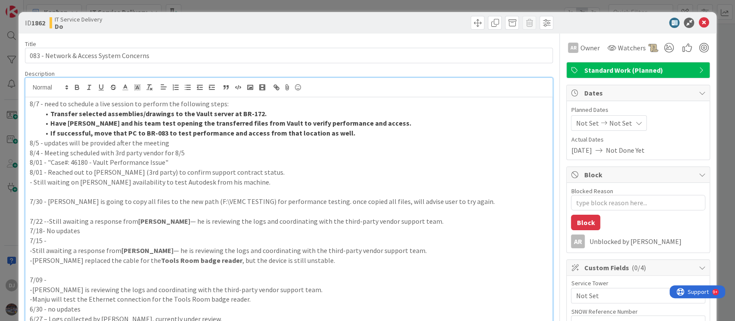
click at [423, 6] on div "ID 1862 IT Service Delivery Do Title 39 / 128 083 - Network & Access System Con…" at bounding box center [367, 160] width 735 height 321
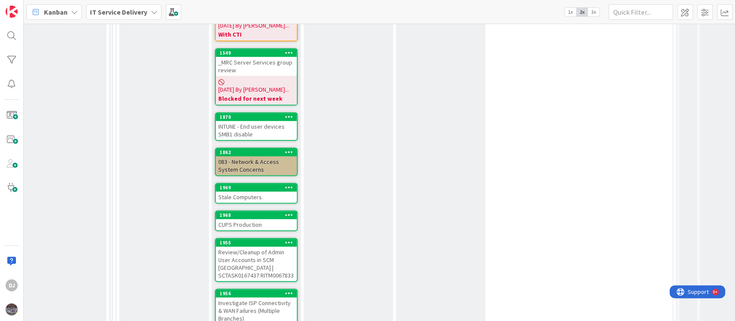
click at [262, 192] on div "Stale Computers." at bounding box center [256, 197] width 81 height 11
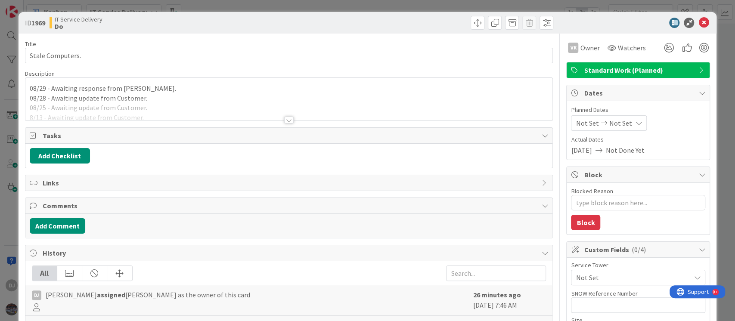
click at [263, 110] on div at bounding box center [289, 110] width 528 height 22
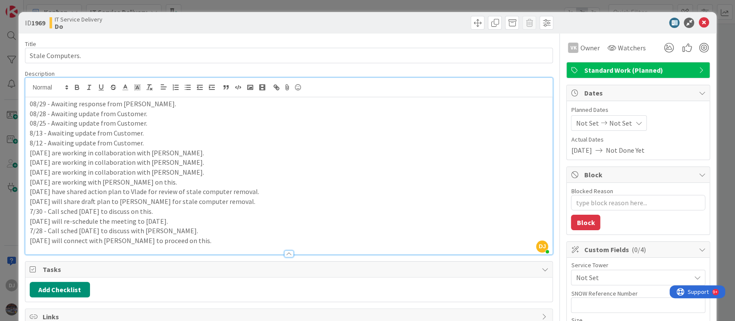
click at [375, 8] on div "ID 1969 IT Service Delivery Do Title 16 / 128 Stale Computers. Description DJ […" at bounding box center [367, 160] width 735 height 321
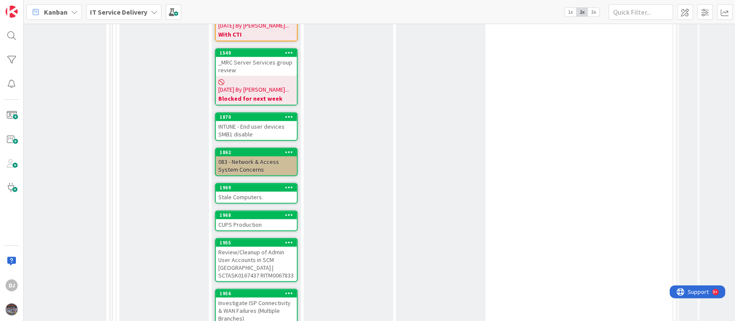
click at [244, 219] on div "CUPS Production" at bounding box center [256, 224] width 81 height 11
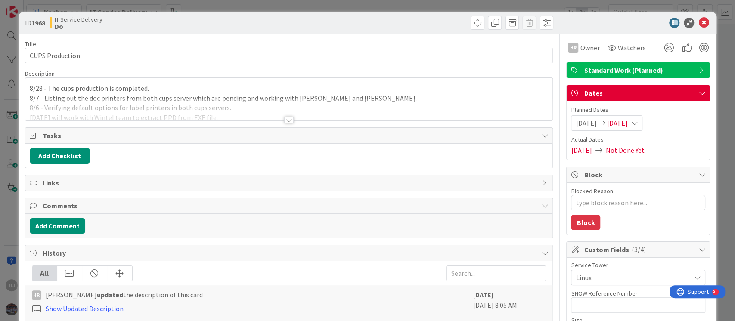
click at [305, 115] on div at bounding box center [289, 110] width 528 height 22
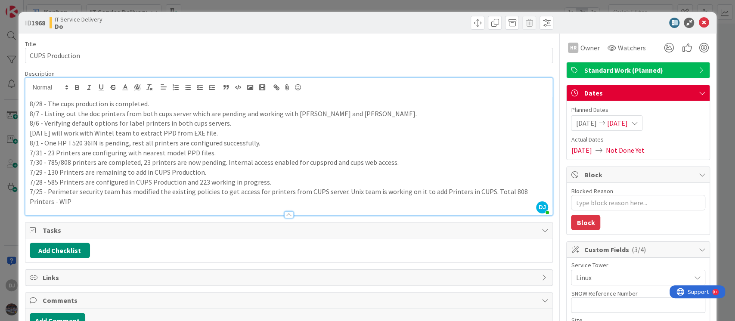
click at [322, 6] on div "ID 1968 IT Service Delivery Do Title 15 / 128 CUPS Production Description DJ [P…" at bounding box center [367, 160] width 735 height 321
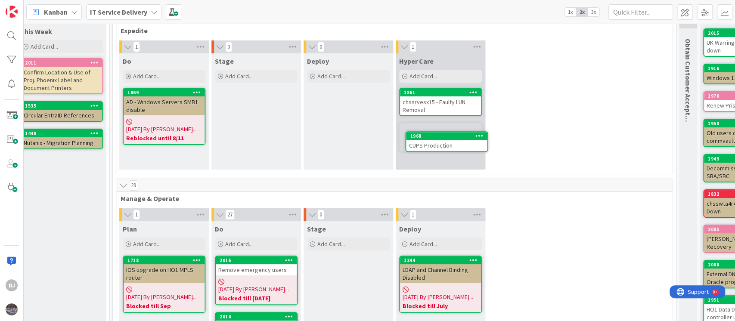
scroll to position [43, 382]
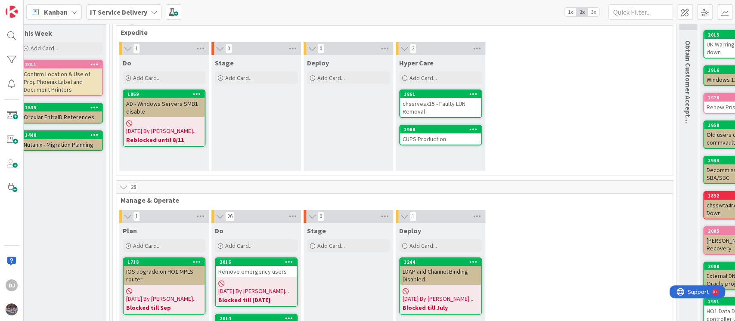
click at [423, 141] on div "CUPS Production" at bounding box center [440, 139] width 81 height 11
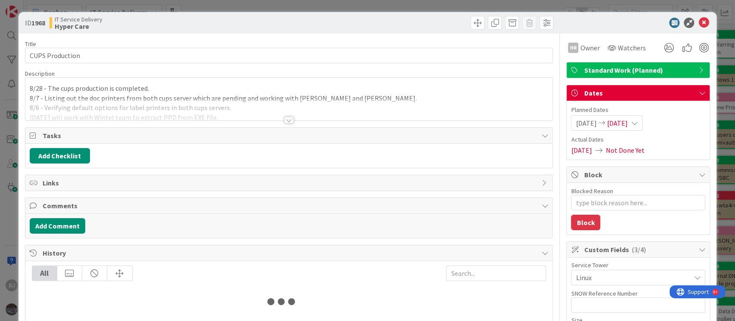
click at [401, 103] on div at bounding box center [289, 110] width 528 height 22
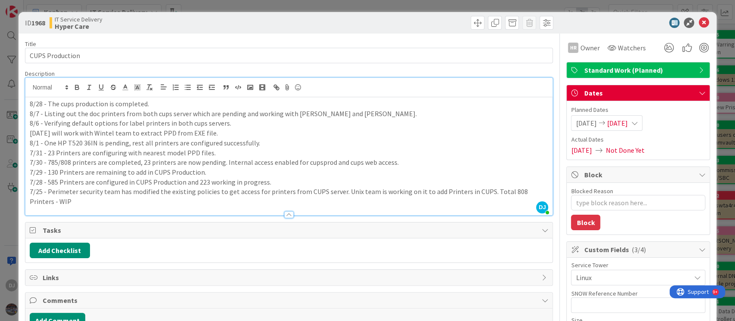
click at [28, 102] on div "8/28 - The cups production is completed. 8/7 - Listing out the doc printers fro…" at bounding box center [289, 156] width 528 height 118
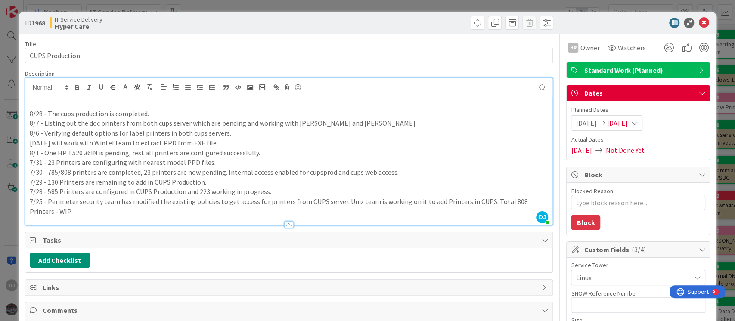
type textarea "x"
click at [361, 171] on p "7/30 - 785/808 printers are completed, 23 printers are now pending. Internal ac…" at bounding box center [289, 173] width 519 height 10
click at [382, 7] on div "ID 1968 IT Service Delivery Hyper Care Title 15 / 128 CUPS Production Descripti…" at bounding box center [367, 160] width 735 height 321
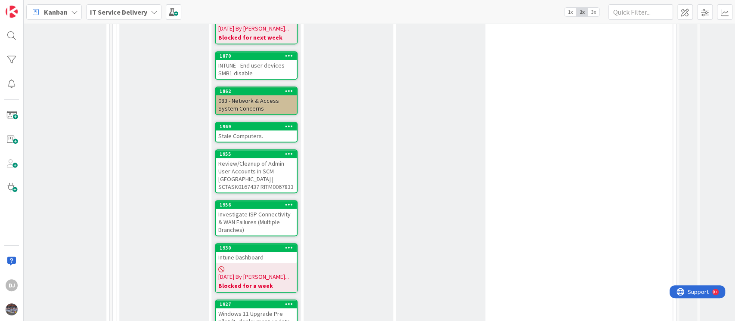
scroll to position [503, 382]
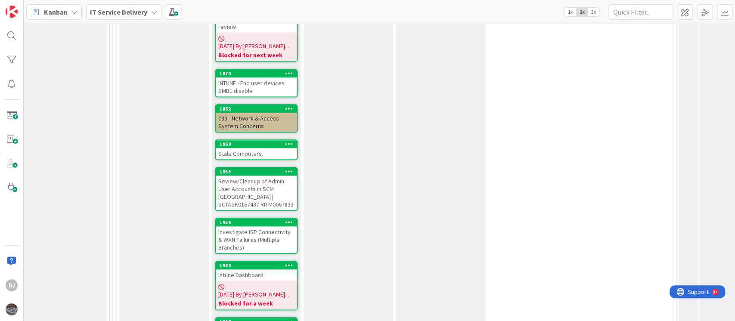
click at [267, 176] on div "Review/Cleanup of Admin User Accounts in SCM [GEOGRAPHIC_DATA] | SCTASK0167437 …" at bounding box center [256, 193] width 81 height 34
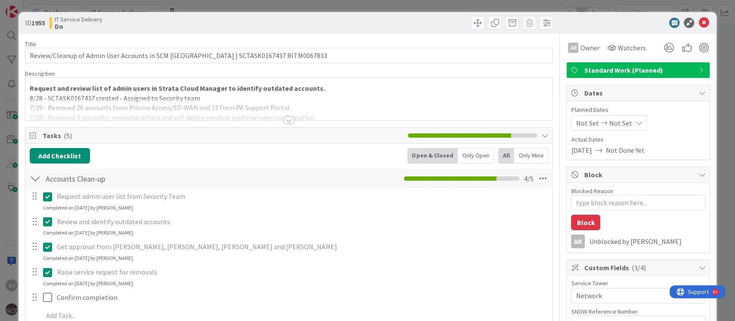
click at [295, 78] on div "Request and review list of admin users in Strata Cloud Manager to identify outd…" at bounding box center [289, 99] width 528 height 43
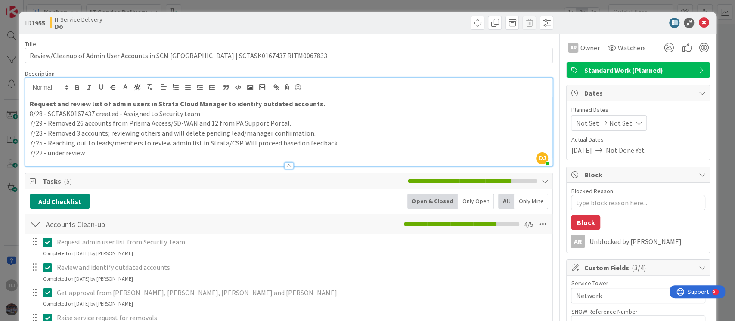
click at [281, 2] on div "ID 1955 IT Service Delivery Do Title 86 / 128 Review/Cleanup of Admin User Acco…" at bounding box center [367, 160] width 735 height 321
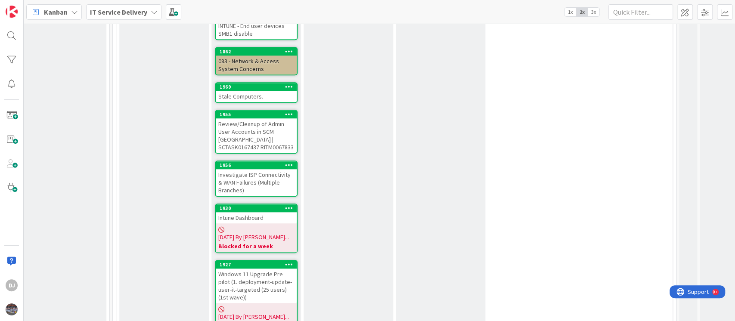
click at [264, 169] on div "Investigate ISP Connectivity & WAN Failures (Multiple Branches)" at bounding box center [256, 182] width 81 height 27
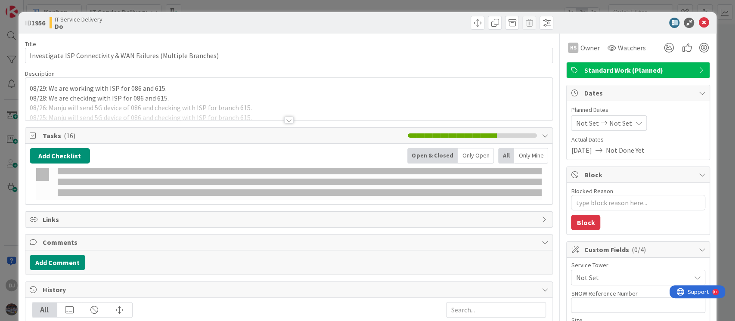
click at [287, 111] on div at bounding box center [289, 110] width 528 height 22
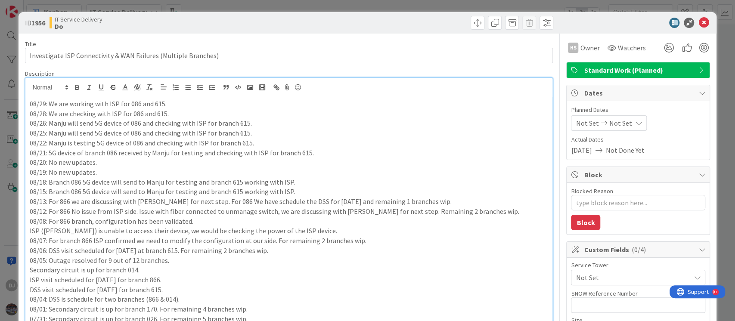
click at [268, 5] on div "ID 1956 IT Service Delivery Do Title 63 / 128 Investigate ISP Connectivity & WA…" at bounding box center [367, 160] width 735 height 321
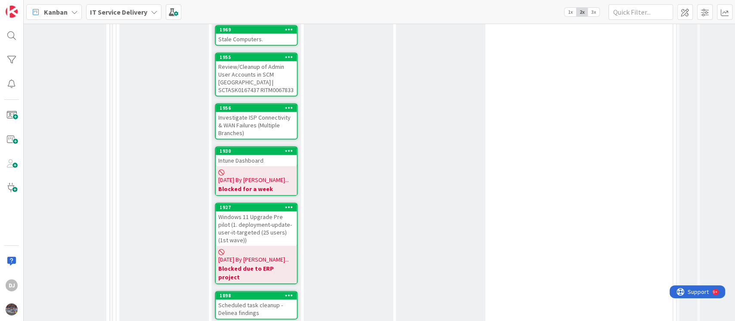
click at [269, 155] on div "Intune Dashboard" at bounding box center [256, 160] width 81 height 11
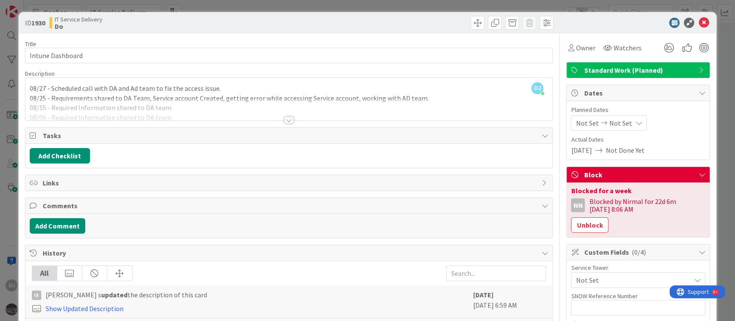
click at [311, 105] on div at bounding box center [289, 110] width 528 height 22
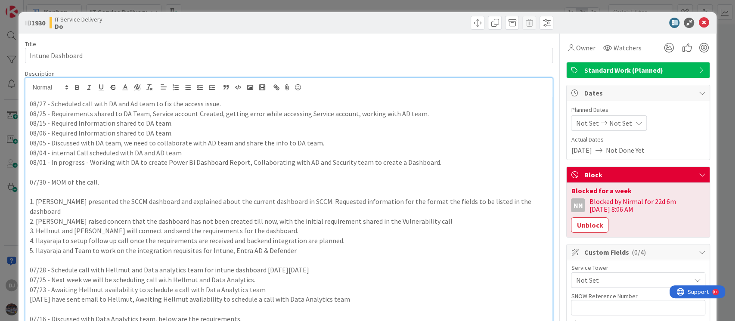
drag, startPoint x: 579, startPoint y: 226, endPoint x: 577, endPoint y: 211, distance: 15.2
click at [579, 226] on button "Unblock" at bounding box center [589, 226] width 37 height 16
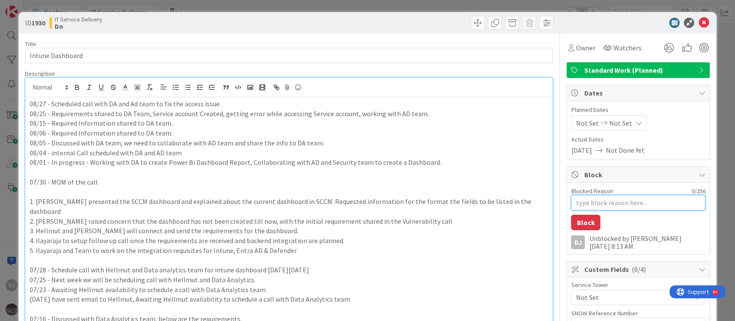
click at [578, 199] on textarea "Blocked Reason" at bounding box center [638, 203] width 134 height 16
type textarea "x"
type textarea "B"
type textarea "x"
click at [390, 6] on div "ID 1930 IT Service Delivery Do Title 16 / 128 Intune Dashboard Description DJ […" at bounding box center [367, 160] width 735 height 321
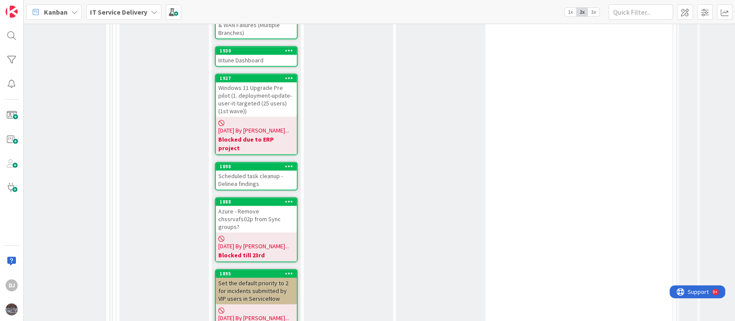
scroll to position [732, 382]
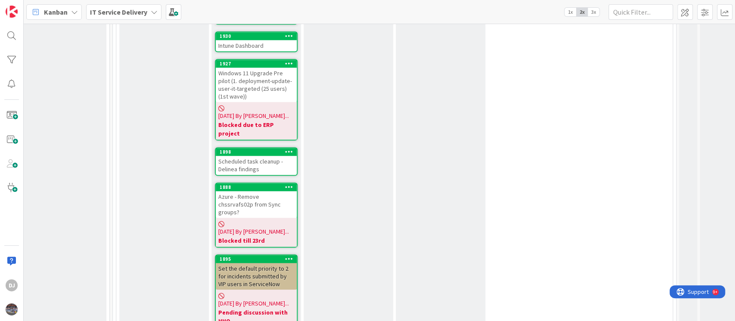
click at [264, 156] on div "Scheduled task cleanup - Delinea findings" at bounding box center [256, 165] width 81 height 19
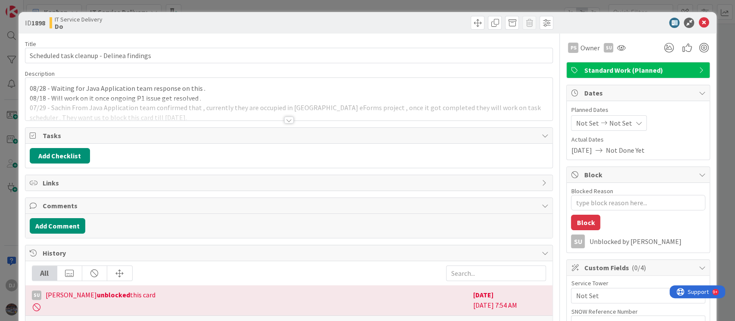
click at [254, 108] on div at bounding box center [289, 110] width 528 height 22
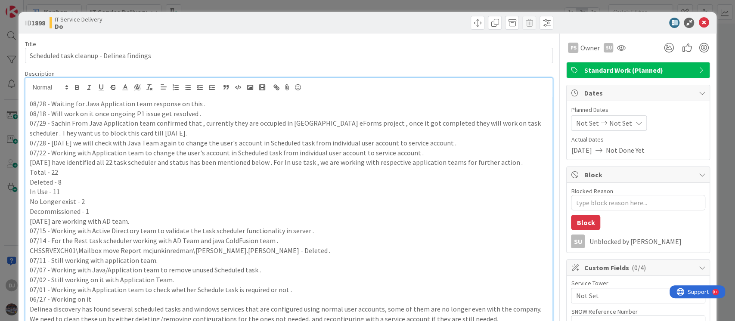
click at [377, 7] on div "ID 1898 IT Service Delivery Do Title 41 / 128 Scheduled task cleanup - Delinea …" at bounding box center [367, 160] width 735 height 321
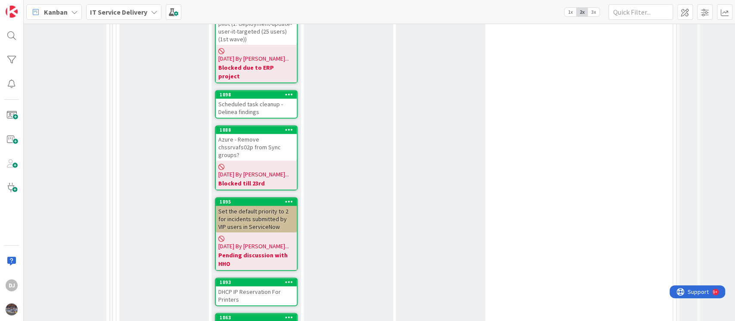
click at [272, 134] on div "Azure - Remove chssrvafs02p from Sync groups?" at bounding box center [256, 147] width 81 height 27
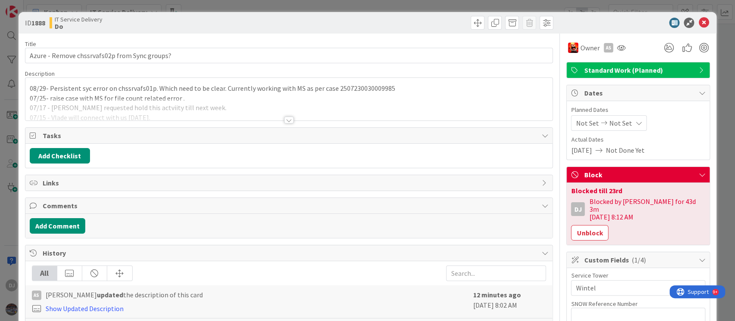
click at [291, 112] on div at bounding box center [289, 110] width 528 height 22
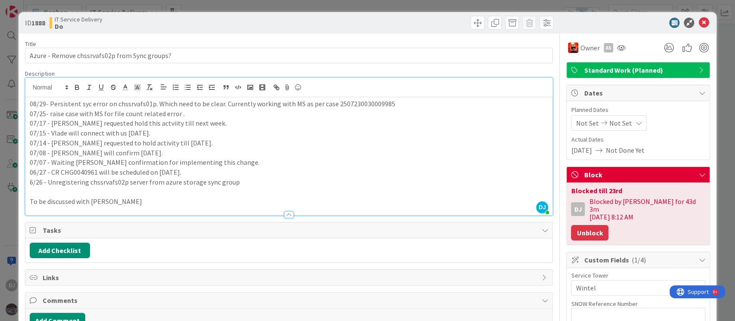
click at [571, 225] on button "Unblock" at bounding box center [589, 233] width 37 height 16
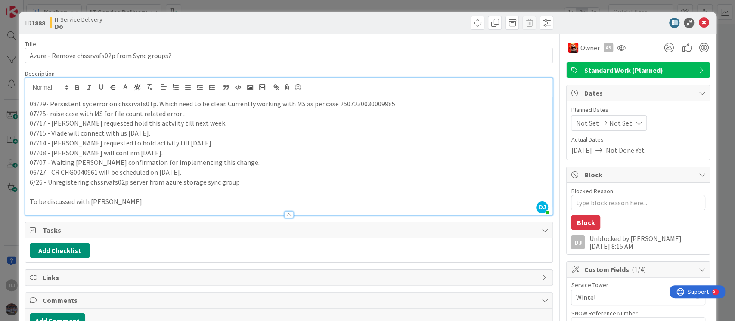
click at [422, 106] on p "08/29- Persistent syc error on chssrvafs01p. Which need to be clear. Currently …" at bounding box center [289, 104] width 519 height 10
click at [331, 5] on div "ID 1888 IT Service Delivery Do Title 45 / 128 Azure - Remove chssrvafs02p from …" at bounding box center [367, 160] width 735 height 321
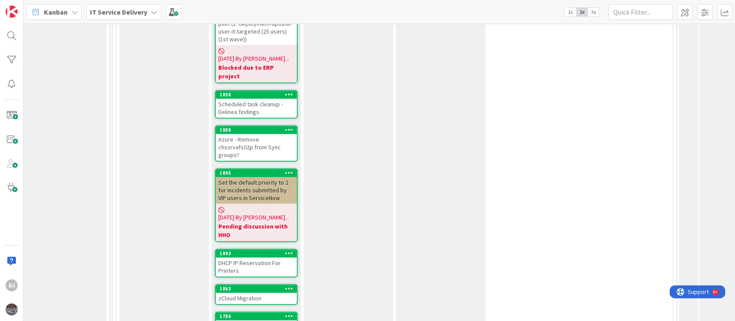
scroll to position [847, 382]
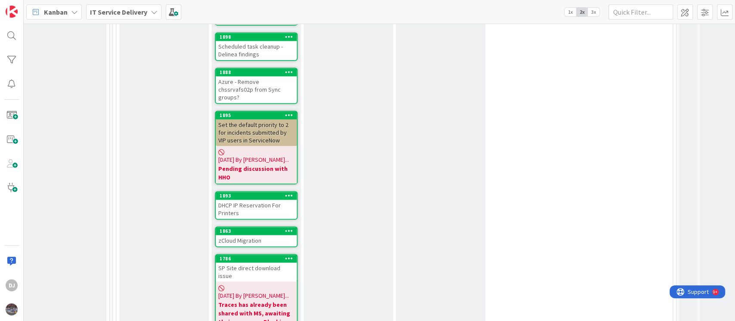
click at [280, 200] on div "DHCP IP Reservation For Printers" at bounding box center [256, 209] width 81 height 19
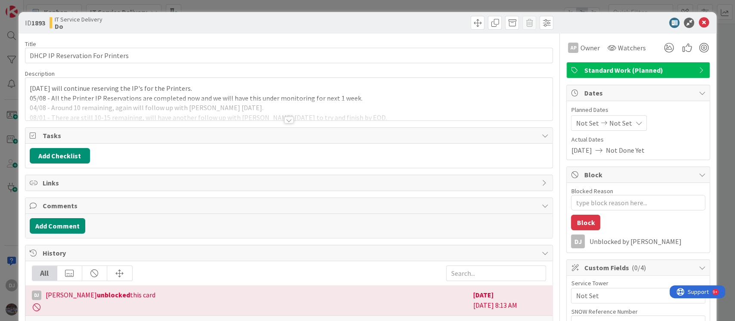
click at [296, 105] on div at bounding box center [289, 110] width 528 height 22
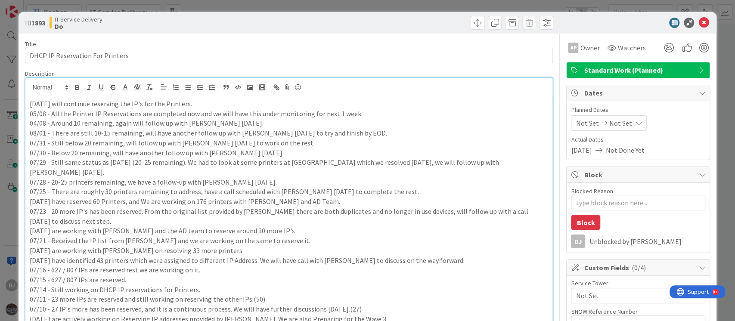
click at [245, 4] on div "ID 1893 IT Service Delivery Do Title 32 / 128 DHCP IP Reservation For Printers …" at bounding box center [367, 160] width 735 height 321
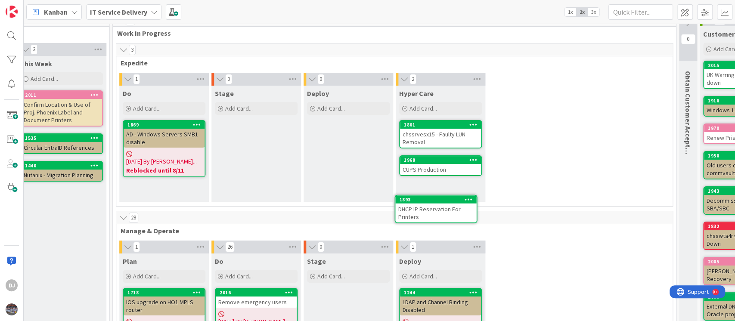
scroll to position [16, 382]
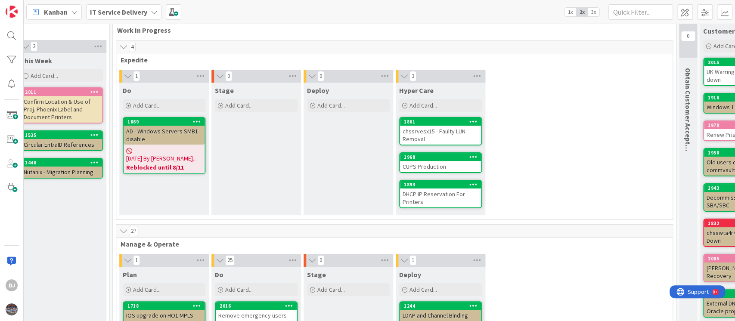
click at [435, 202] on div "DHCP IP Reservation For Printers" at bounding box center [440, 198] width 81 height 19
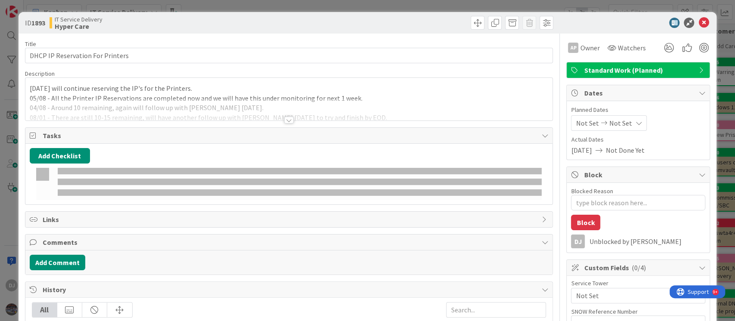
click at [340, 121] on div "Title 32 / 128 DHCP IP Reservation For Printers Description [DATE] will continu…" at bounding box center [289, 292] width 529 height 516
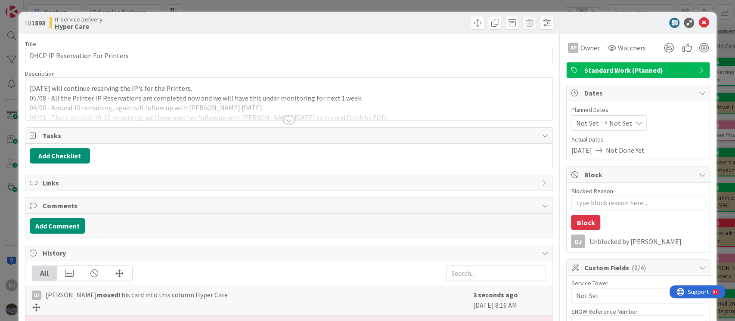
click at [365, 102] on div at bounding box center [289, 110] width 528 height 22
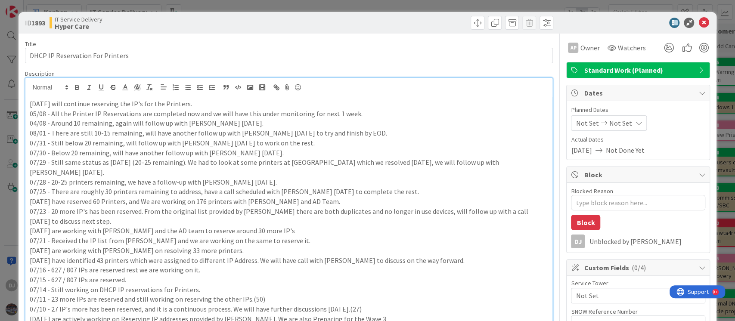
click at [290, 7] on div "ID 1893 IT Service Delivery Hyper Care Title 32 / 128 DHCP IP Reservation For P…" at bounding box center [367, 160] width 735 height 321
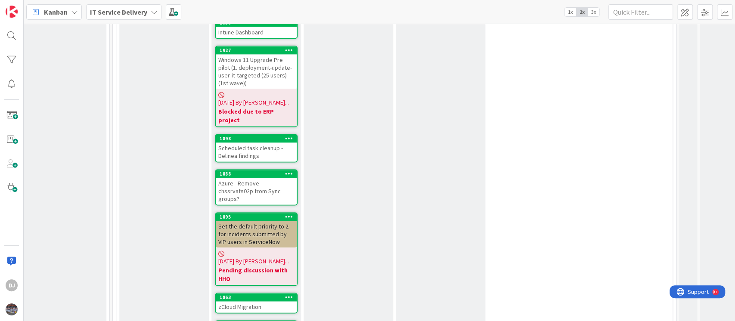
scroll to position [820, 382]
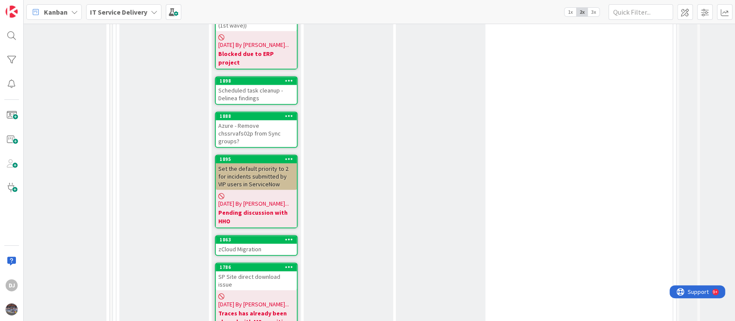
click at [238, 236] on div "1863" at bounding box center [256, 240] width 81 height 8
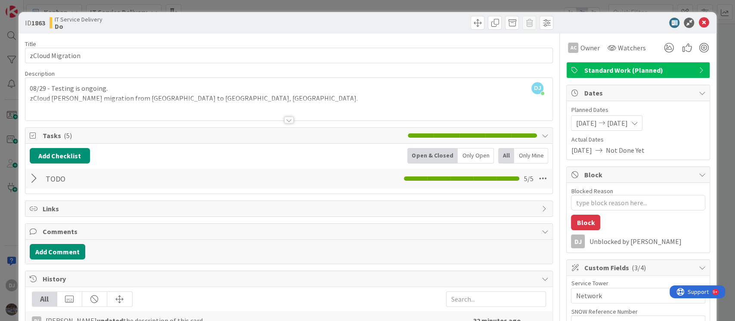
click at [319, 4] on div "ID 1863 IT Service Delivery Do Title 16 / 128 zCloud Migration Description DJ […" at bounding box center [367, 160] width 735 height 321
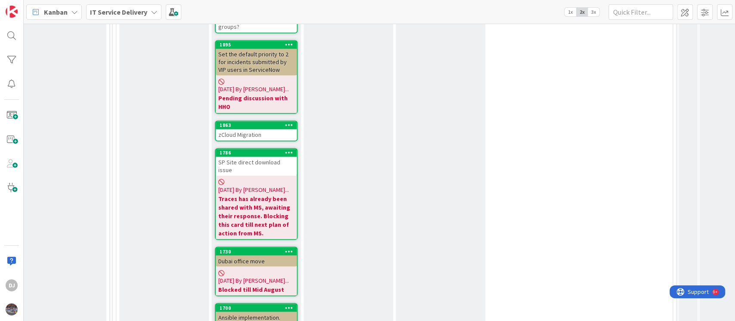
scroll to position [992, 382]
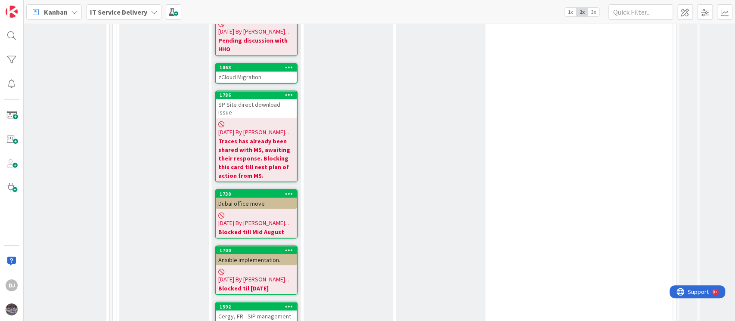
click at [283, 254] on div "Ansible implementation." at bounding box center [256, 259] width 81 height 11
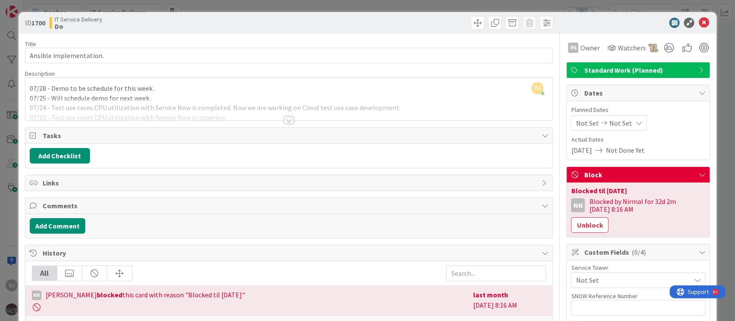
click at [309, 102] on div at bounding box center [289, 110] width 528 height 22
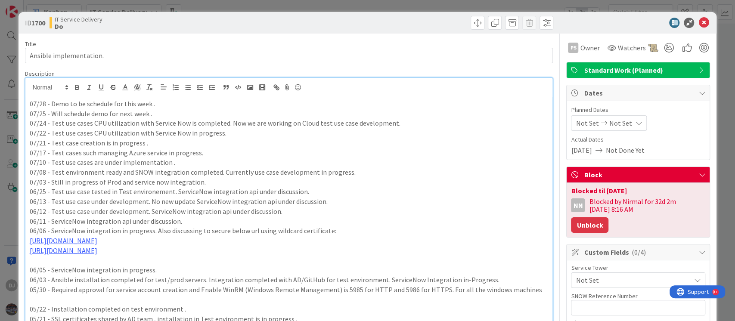
click at [580, 231] on button "Unblock" at bounding box center [589, 226] width 37 height 16
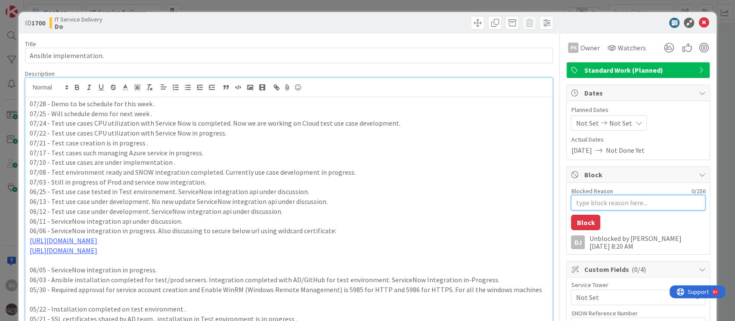
click at [575, 205] on textarea "Blocked Reason" at bounding box center [638, 203] width 134 height 16
type textarea "x"
type textarea "B"
type textarea "x"
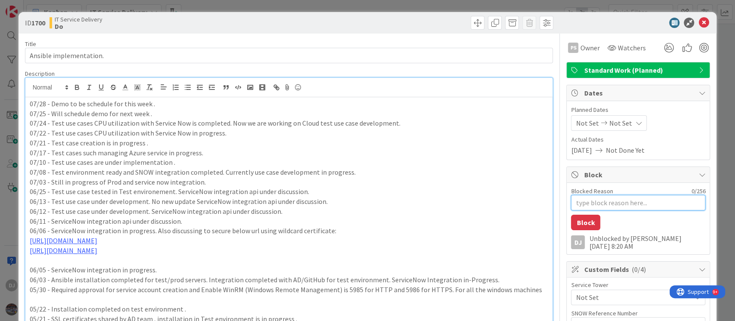
type textarea "D"
type textarea "x"
type textarea "De"
type textarea "x"
type textarea "Dem"
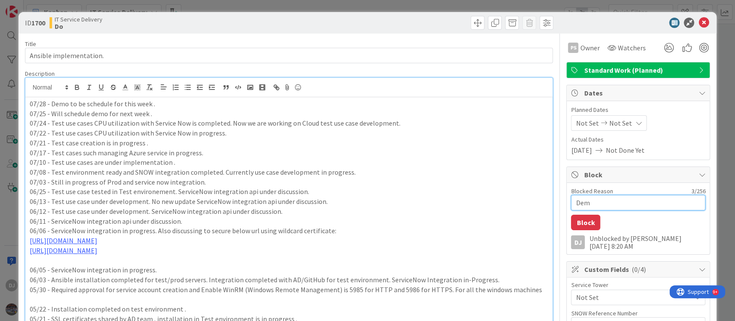
type textarea "x"
type textarea "Demo"
type textarea "x"
type textarea "Demo"
type textarea "x"
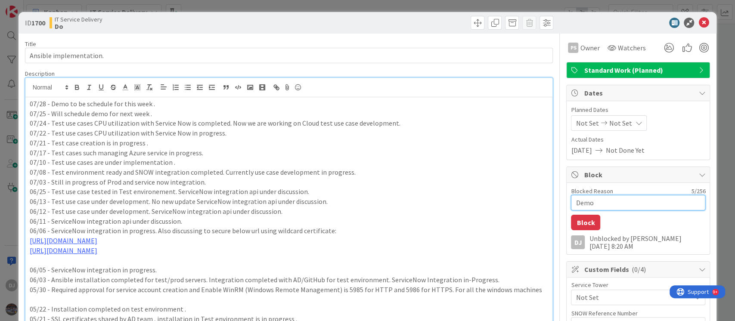
type textarea "Demo s"
type textarea "x"
type textarea "Demo"
type textarea "x"
type textarea "Demo w"
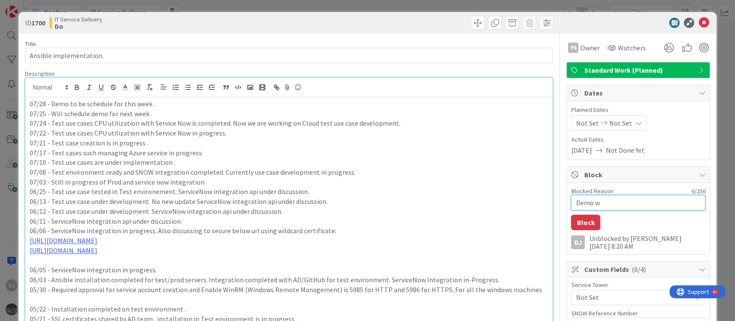
type textarea "x"
type textarea "Demo wi"
type textarea "x"
type textarea "Demo wil"
type textarea "x"
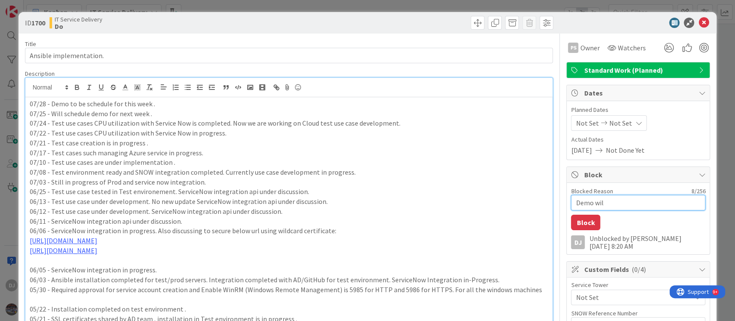
type textarea "Demo will"
type textarea "x"
type textarea "Demo will"
type textarea "x"
type textarea "Demo will b"
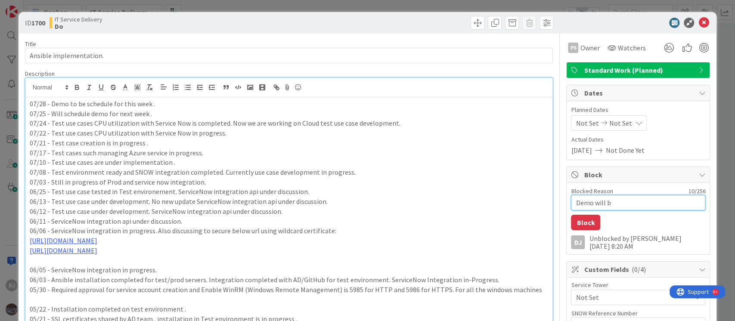
type textarea "x"
type textarea "Demo will be"
type textarea "x"
type textarea "Demo will be"
type textarea "x"
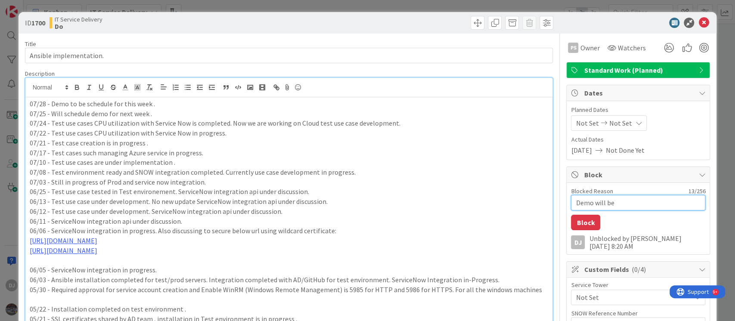
type textarea "Demo will be s"
type textarea "x"
type textarea "Demo will be sc"
type textarea "x"
type textarea "Demo will be sch"
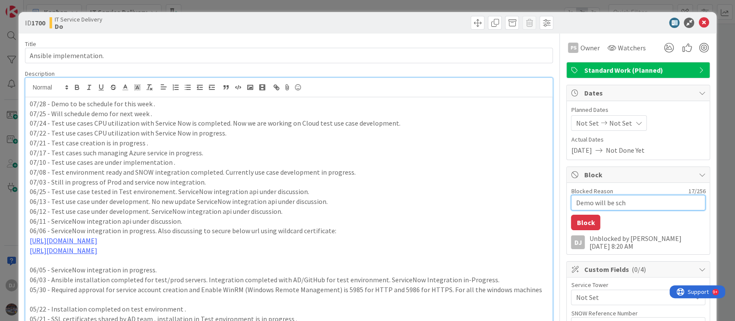
type textarea "x"
type textarea "Demo will be sche"
type textarea "x"
type textarea "Demo will be sched"
type textarea "x"
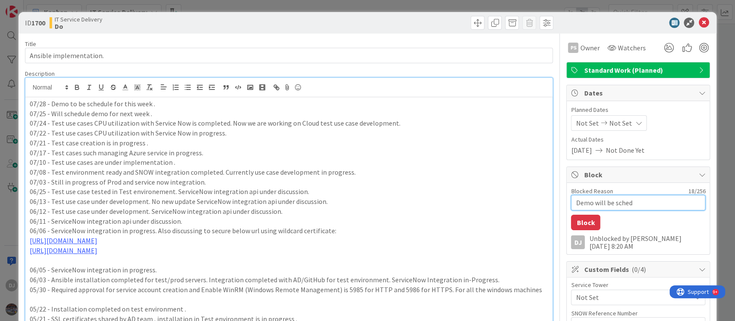
type textarea "Demo will be schedu"
type textarea "x"
type textarea "Demo will be schedul"
type textarea "x"
type textarea "Demo will be schedule"
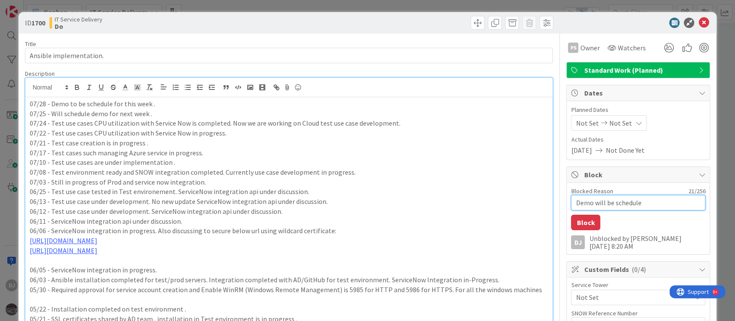
type textarea "x"
type textarea "Demo will be scheduled"
type textarea "x"
type textarea "Demo will be scheduled"
type textarea "x"
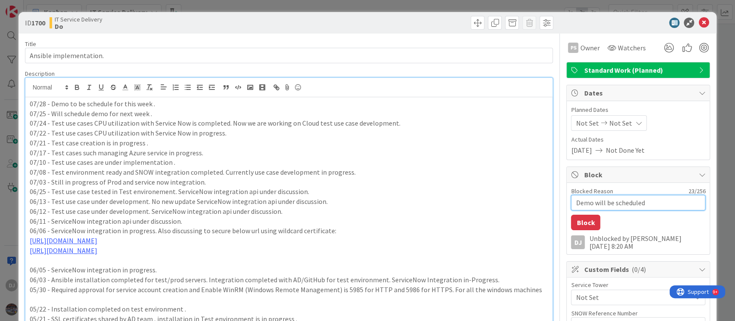
type textarea "Demo will be scheduled n"
type textarea "x"
type textarea "Demo will be scheduled ne"
type textarea "x"
type textarea "Demo will be scheduled nex"
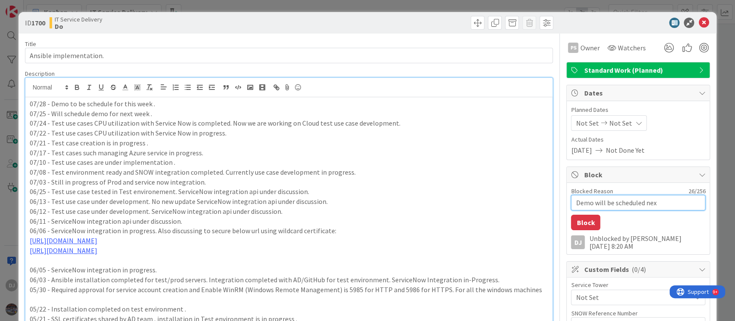
type textarea "x"
type textarea "Demo will be scheduled next"
type textarea "x"
type textarea "Demo will be scheduled next"
type textarea "x"
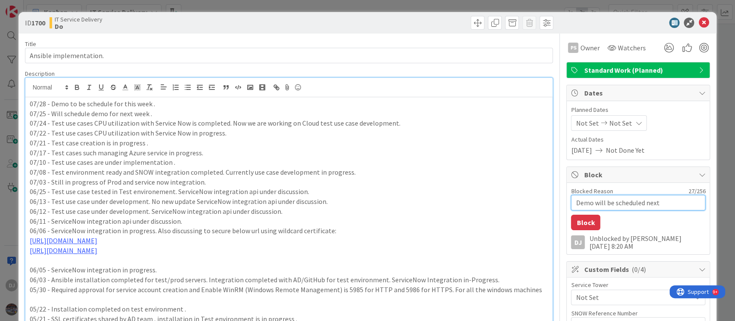
type textarea "Demo will be scheduled next w"
type textarea "x"
type textarea "Demo will be scheduled next we"
type textarea "x"
type textarea "Demo will be scheduled next wee"
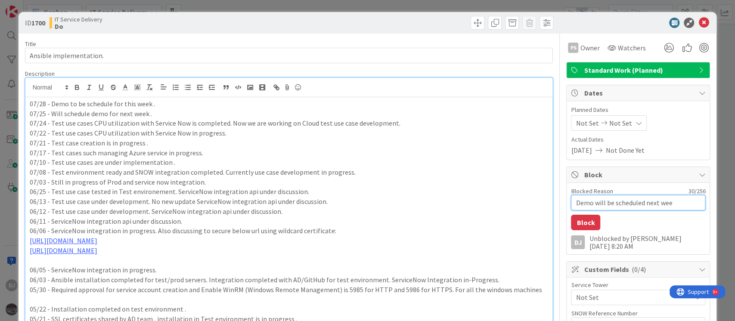
type textarea "x"
type textarea "Demo will be scheduled next week"
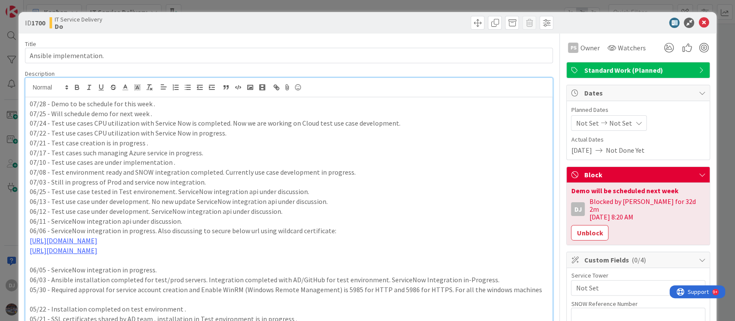
click at [364, 4] on div "ID 1700 IT Service Delivery Do Title 23 / 128 Ansible implementation. Descripti…" at bounding box center [367, 160] width 735 height 321
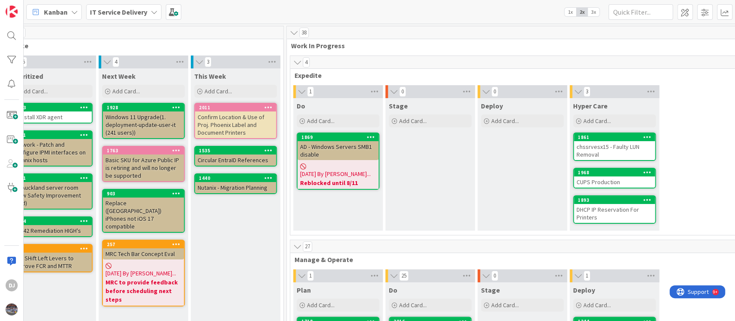
scroll to position [0, 296]
